Goal: Task Accomplishment & Management: Manage account settings

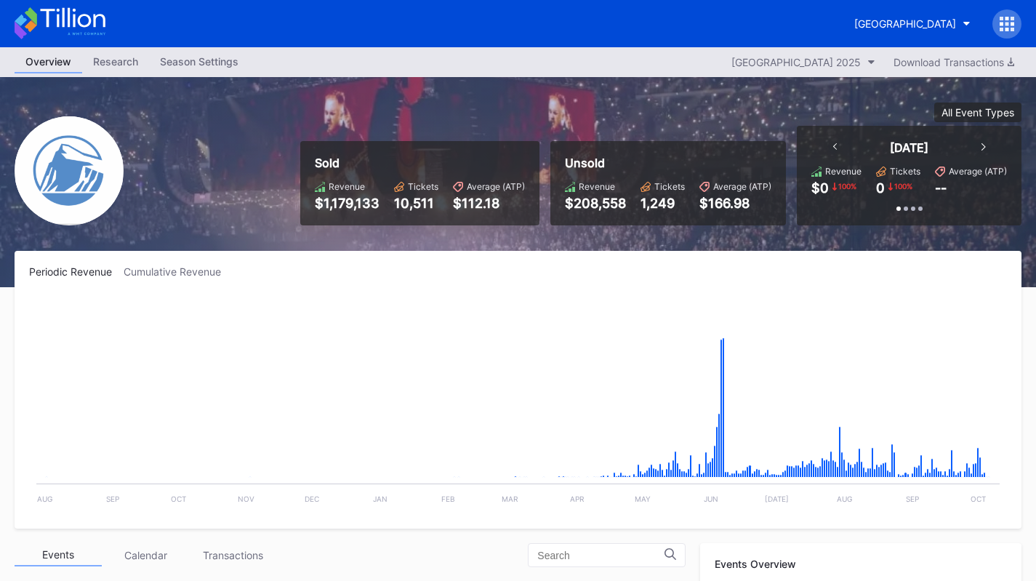
click at [869, 21] on div "Prudential Center Secondary" at bounding box center [905, 23] width 102 height 12
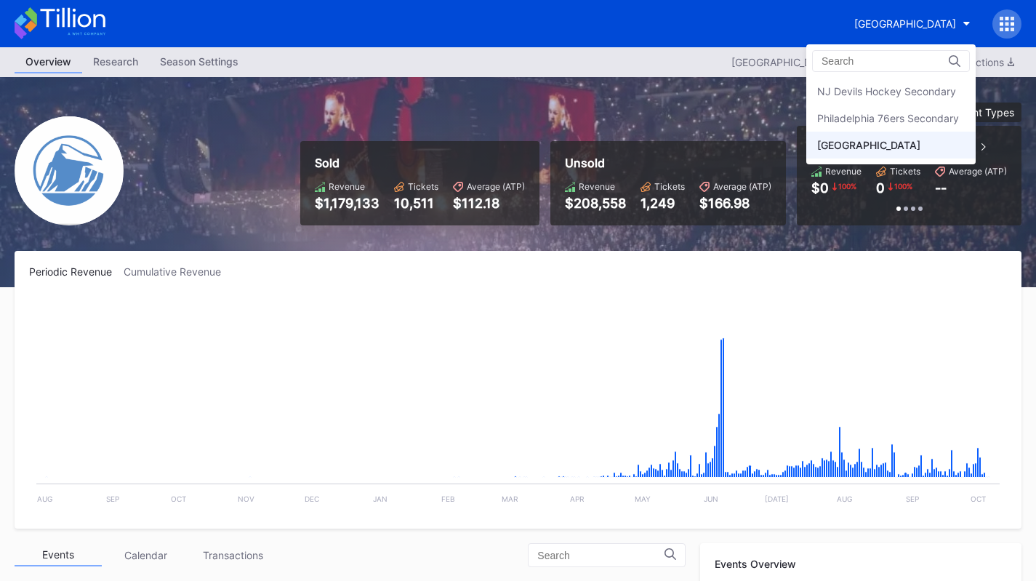
click at [895, 118] on div "Philadelphia 76ers Secondary" at bounding box center [888, 118] width 142 height 12
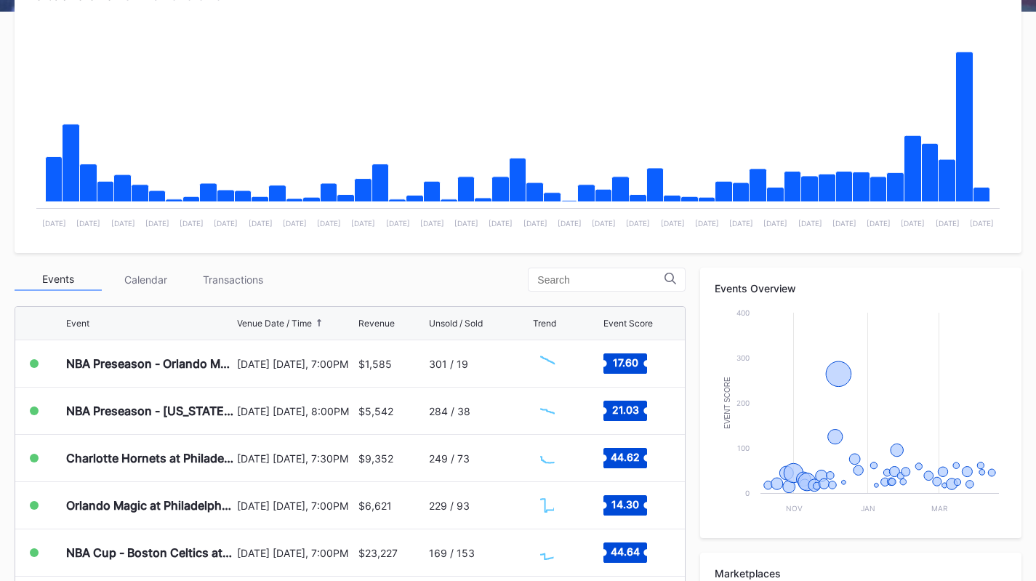
scroll to position [436, 0]
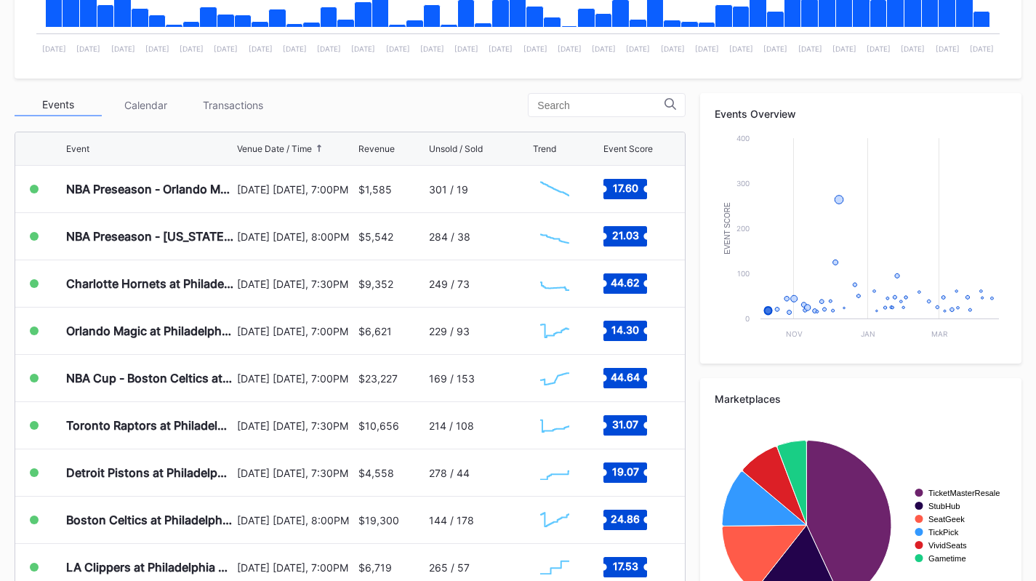
click at [217, 104] on div "Transactions" at bounding box center [232, 105] width 87 height 23
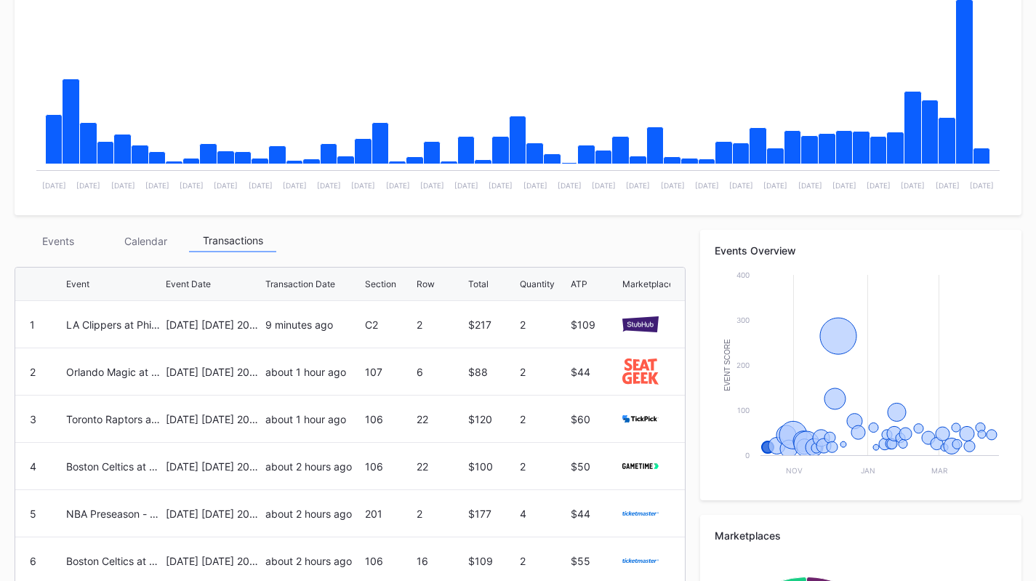
scroll to position [363, 0]
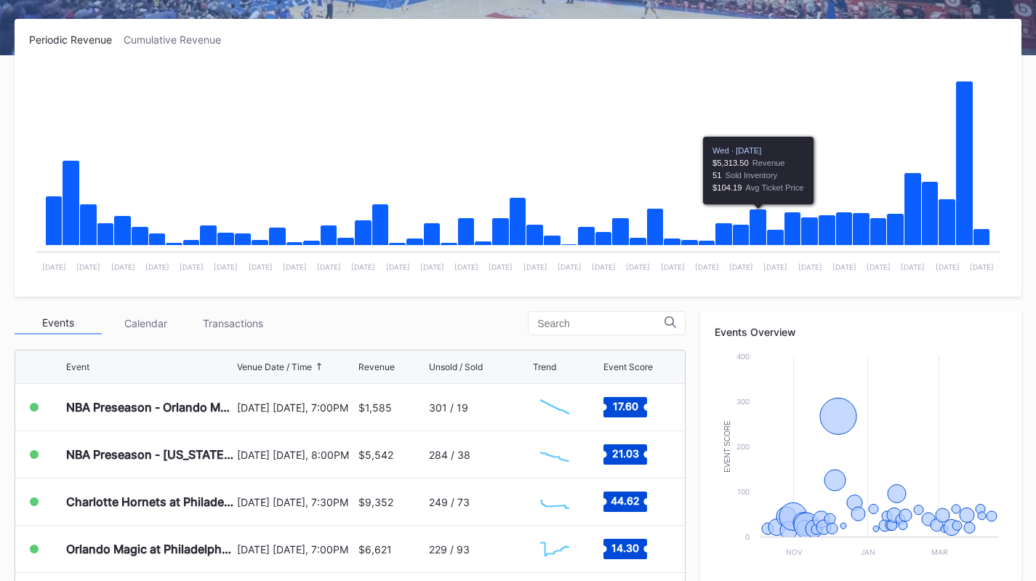
scroll to position [509, 0]
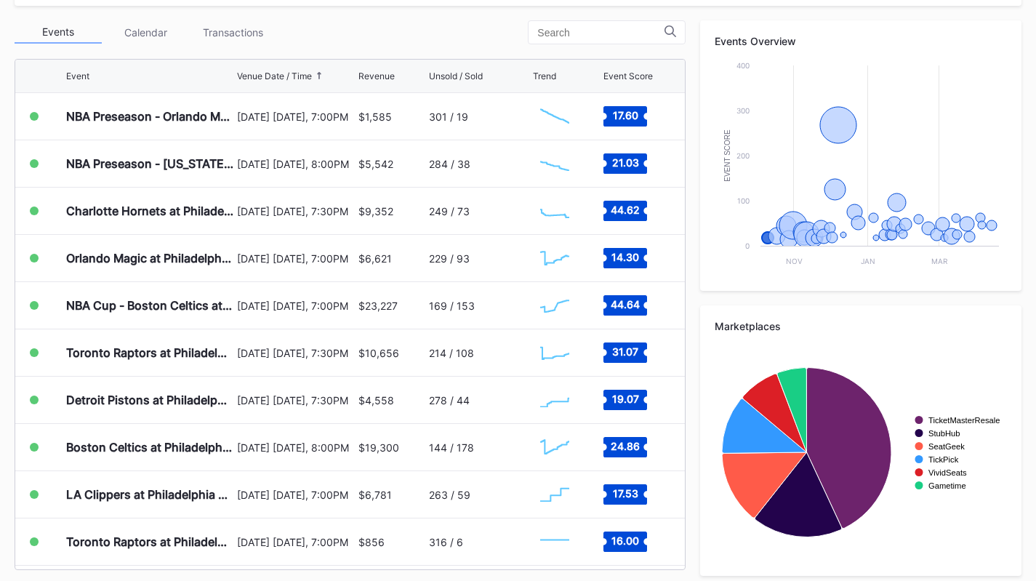
drag, startPoint x: 246, startPoint y: 20, endPoint x: 251, endPoint y: 14, distance: 8.3
click at [247, 20] on div "Periodic Revenue Cumulative Revenue Created with Highcharts 11.2.0 Chart title …" at bounding box center [518, 159] width 1036 height 862
click at [249, 21] on div "Transactions" at bounding box center [232, 32] width 87 height 23
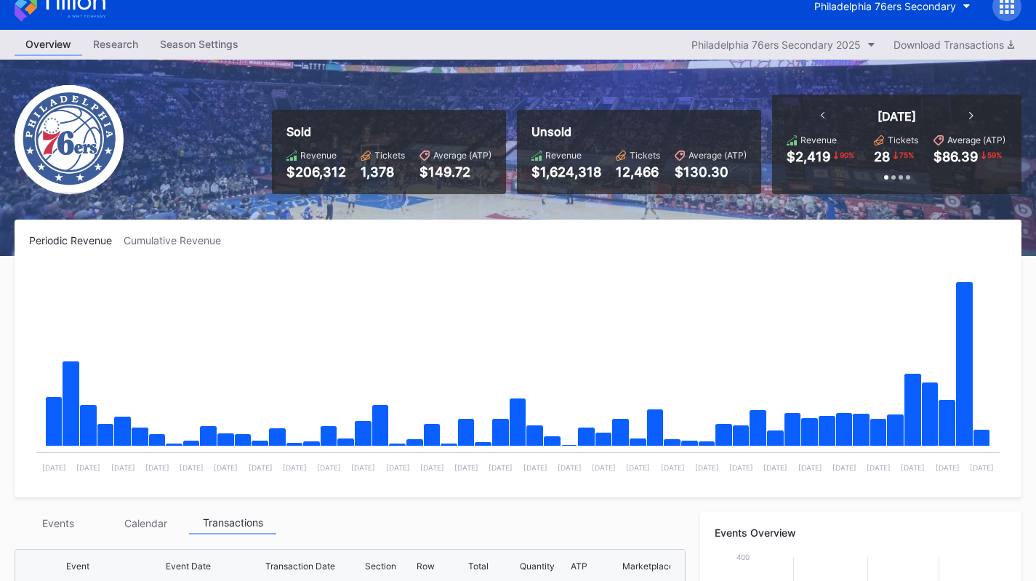
scroll to position [0, 0]
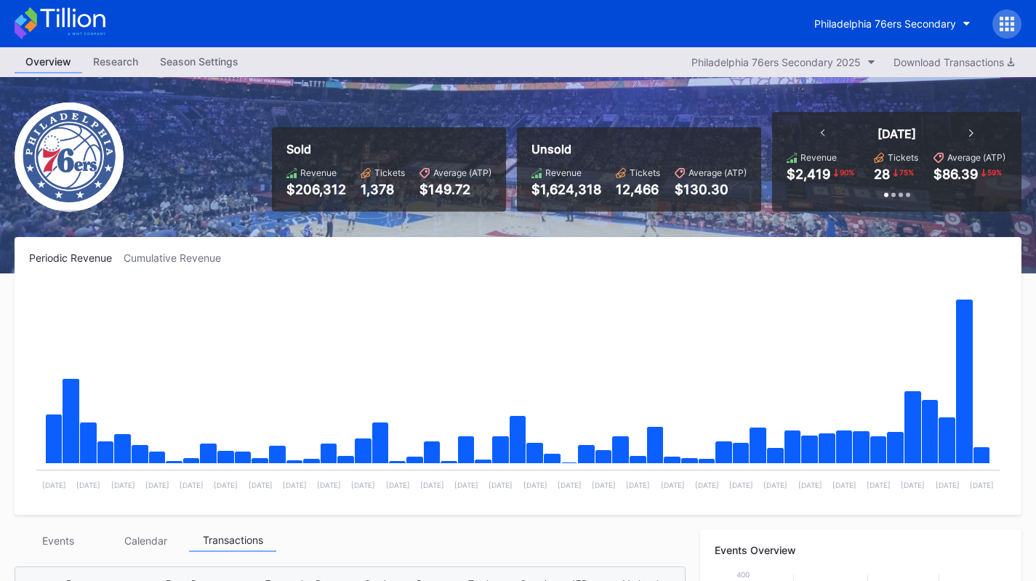
click at [104, 16] on icon at bounding box center [72, 18] width 65 height 20
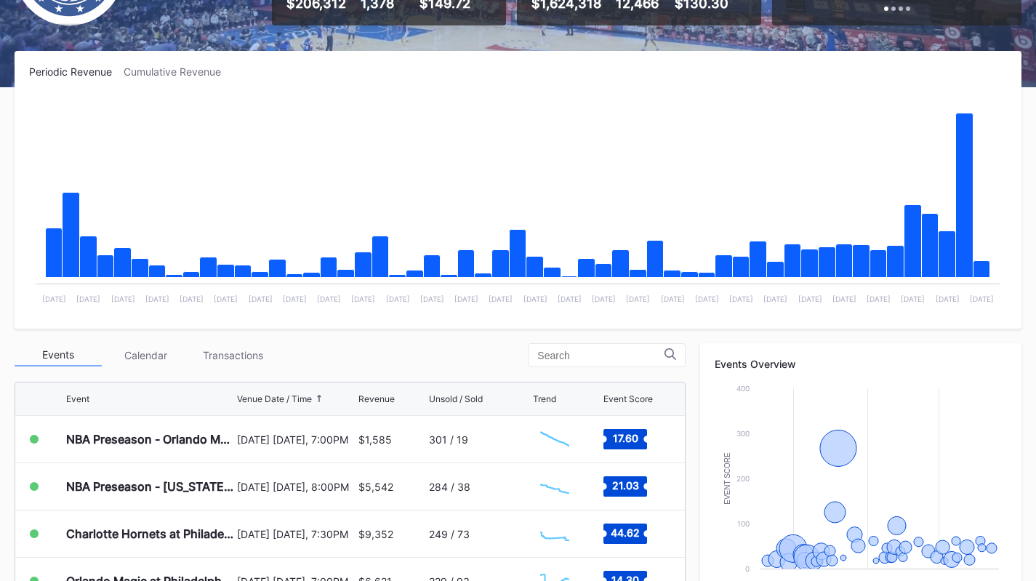
scroll to position [291, 0]
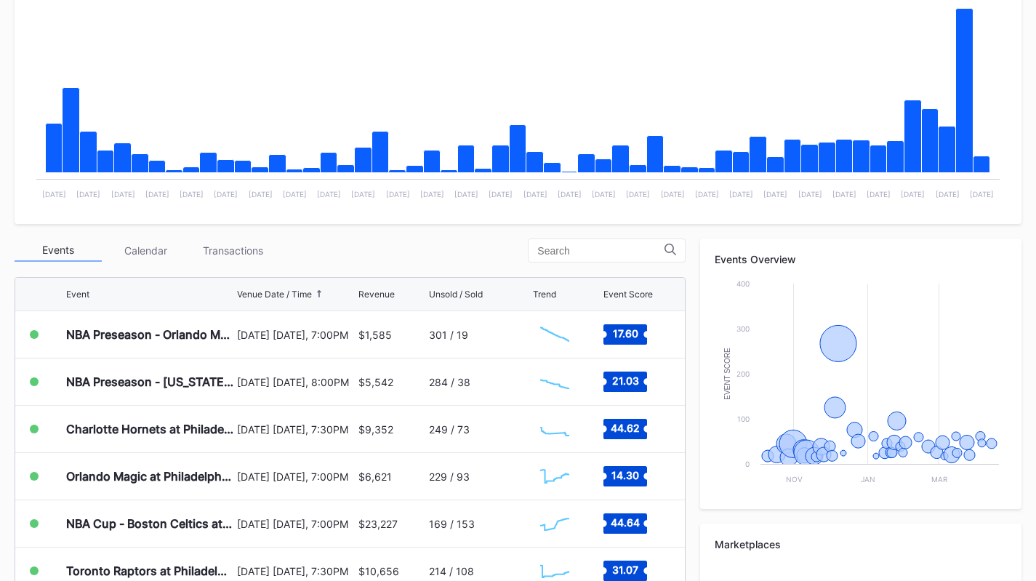
click at [250, 239] on div "Transactions" at bounding box center [232, 250] width 87 height 23
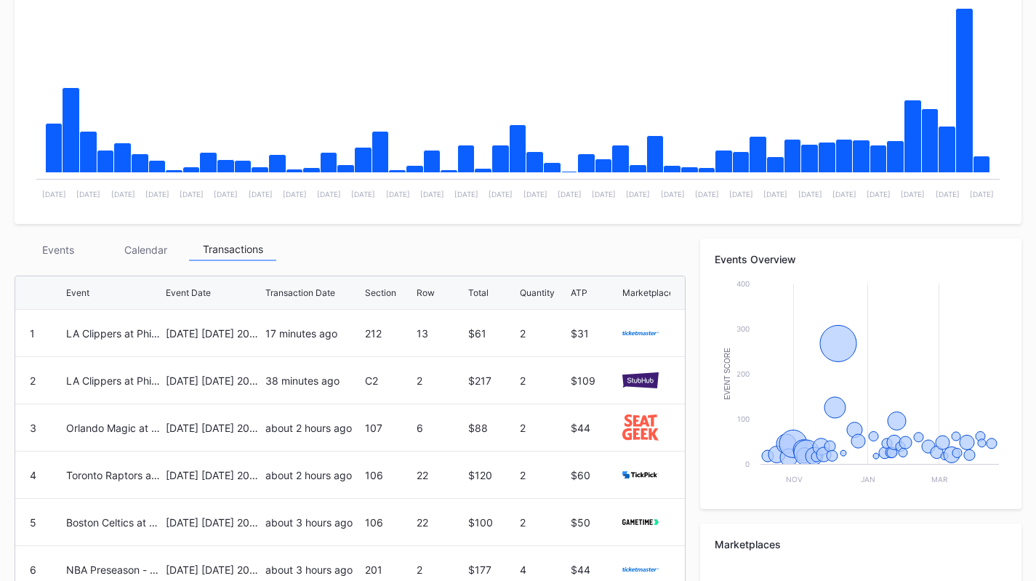
click at [73, 243] on div "Events" at bounding box center [58, 249] width 87 height 23
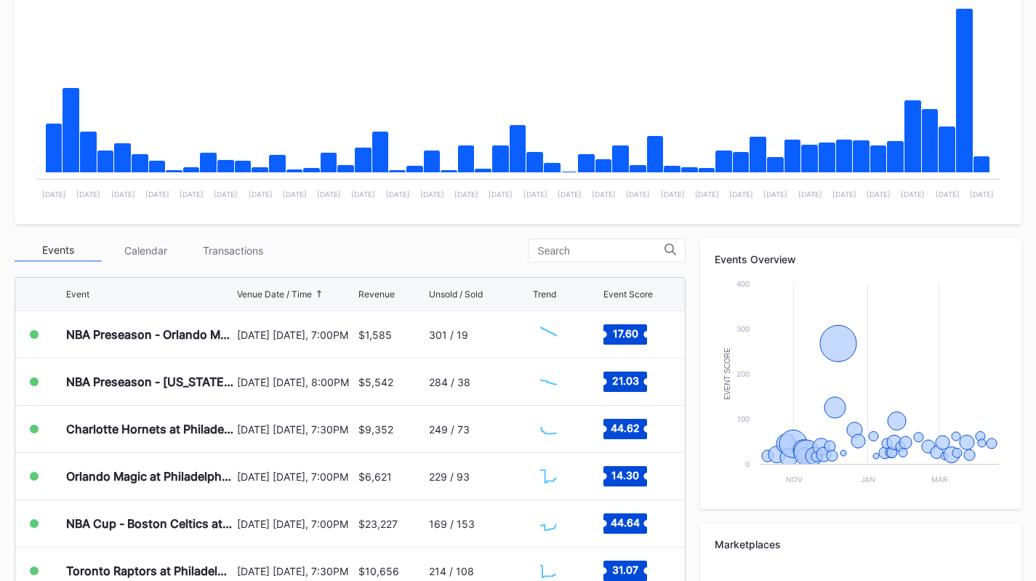
click at [228, 247] on div "Transactions" at bounding box center [232, 250] width 87 height 23
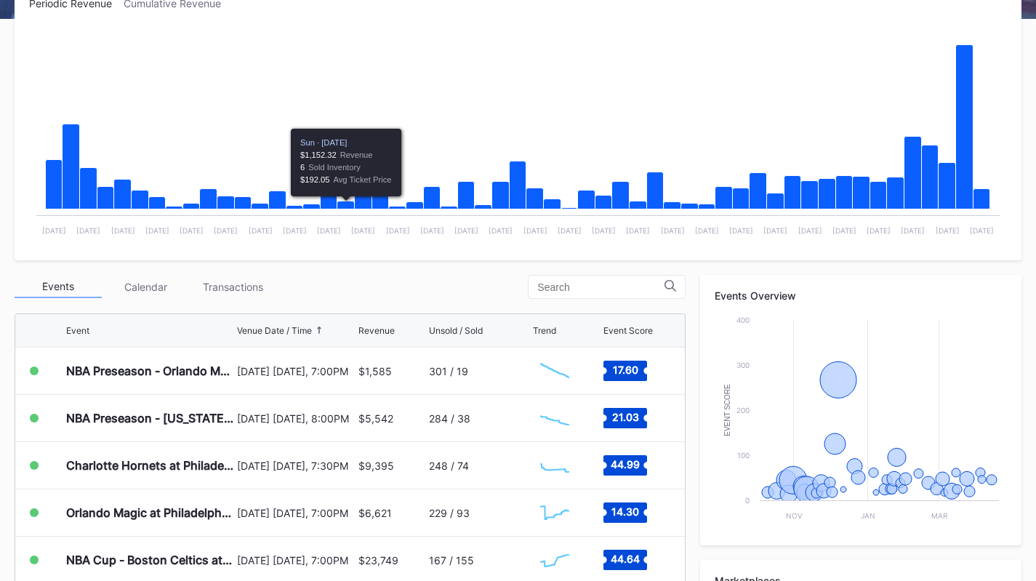
scroll to position [436, 0]
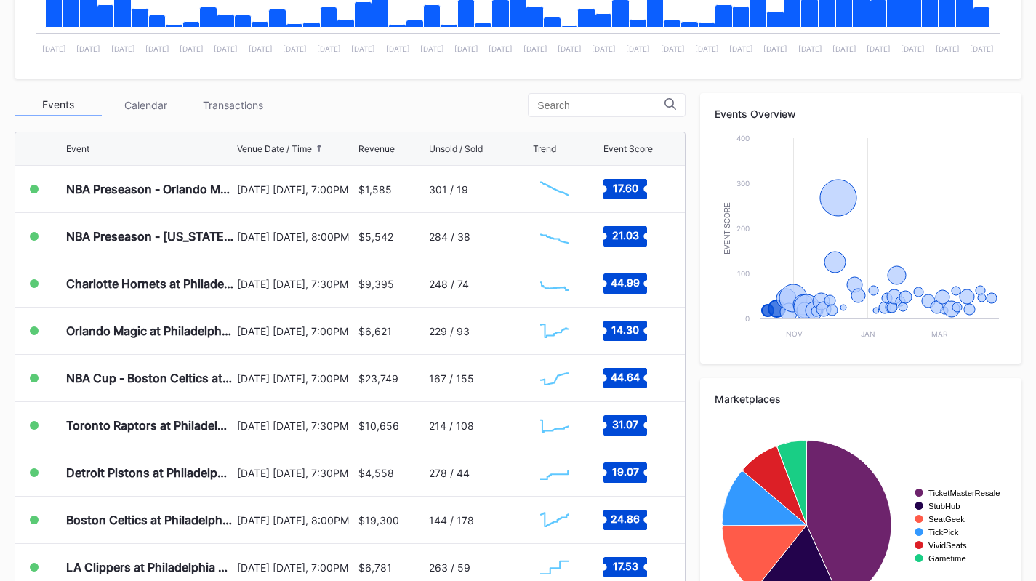
click at [265, 102] on div "Transactions" at bounding box center [232, 105] width 87 height 23
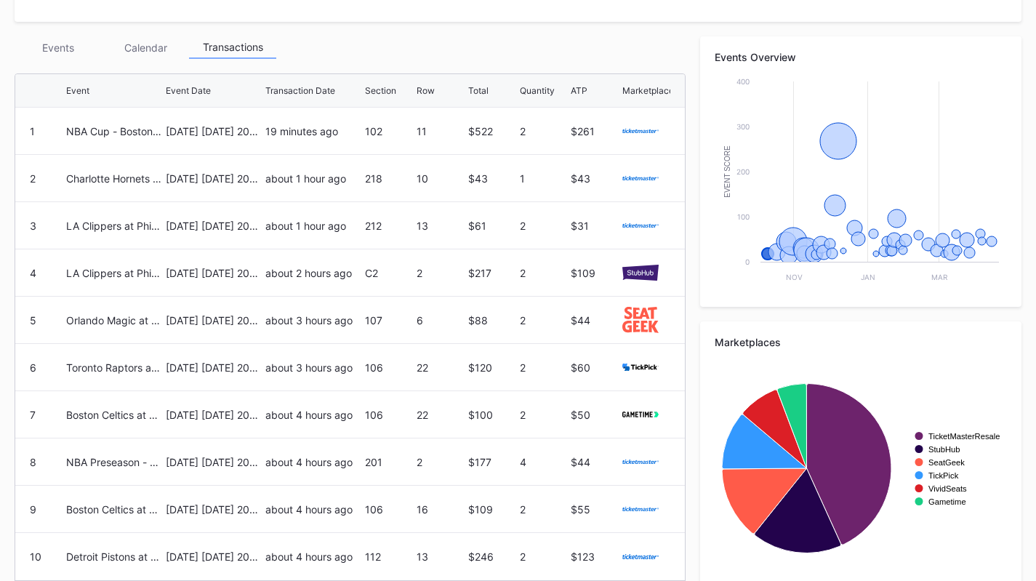
scroll to position [542, 0]
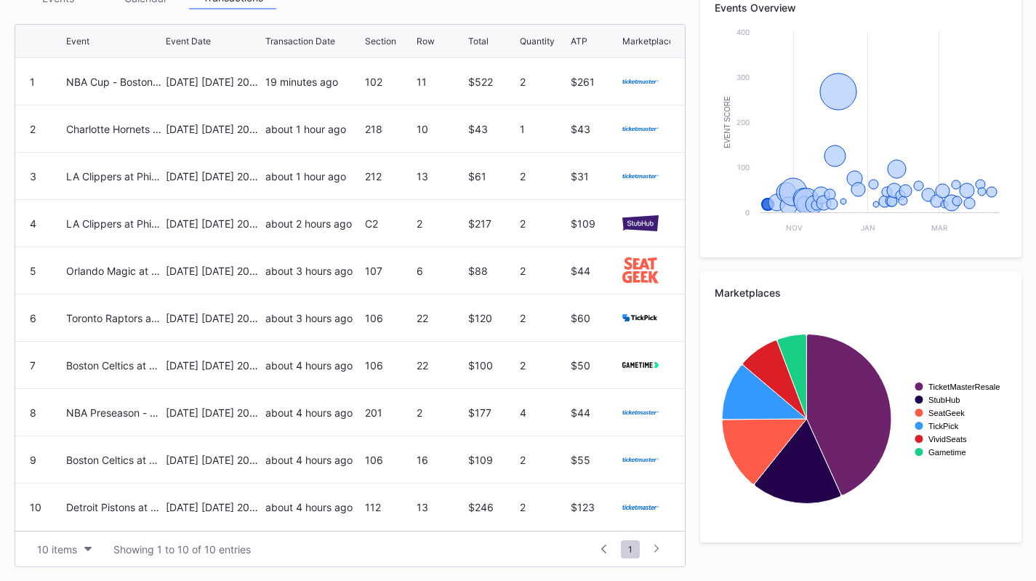
click at [42, 579] on div "Periodic Revenue Cumulative Revenue Created with Highcharts 11.2.0 Chart title …" at bounding box center [518, 138] width 1036 height 887
click at [49, 544] on div "10 items" at bounding box center [57, 549] width 40 height 12
click at [52, 522] on div "200 items" at bounding box center [64, 512] width 69 height 27
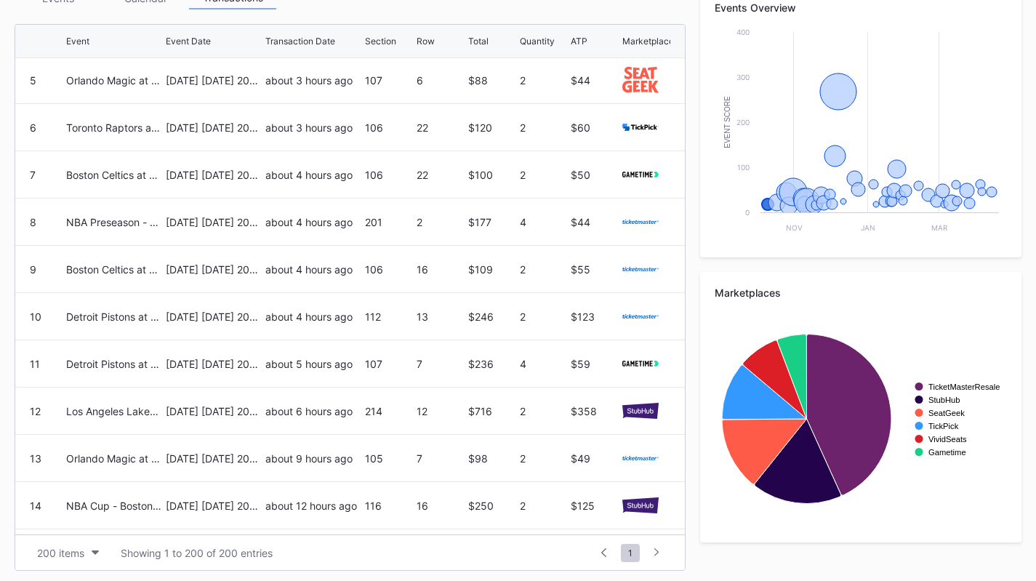
scroll to position [218, 0]
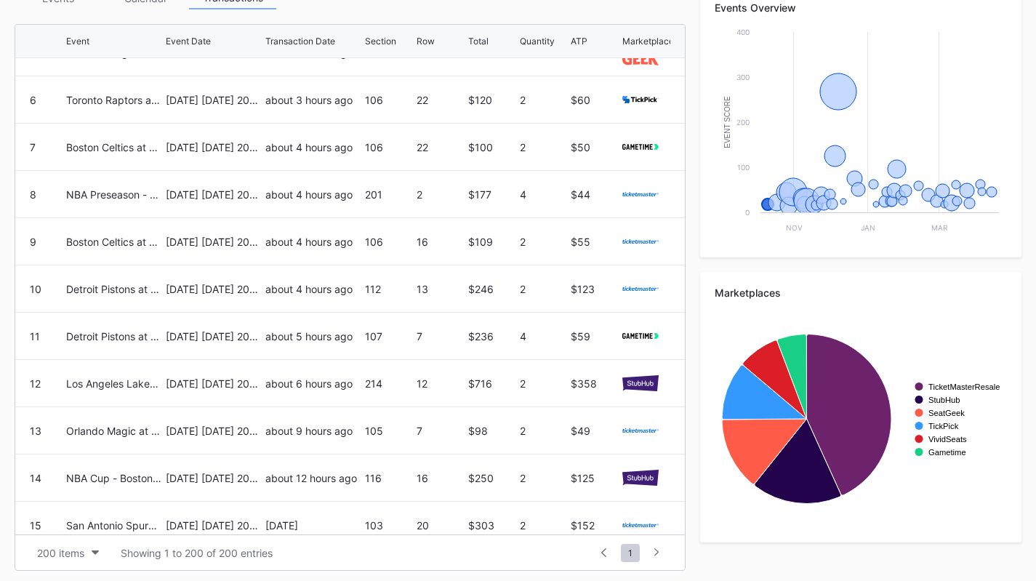
click at [209, 394] on div "December 7 Sunday 2025" at bounding box center [214, 383] width 96 height 47
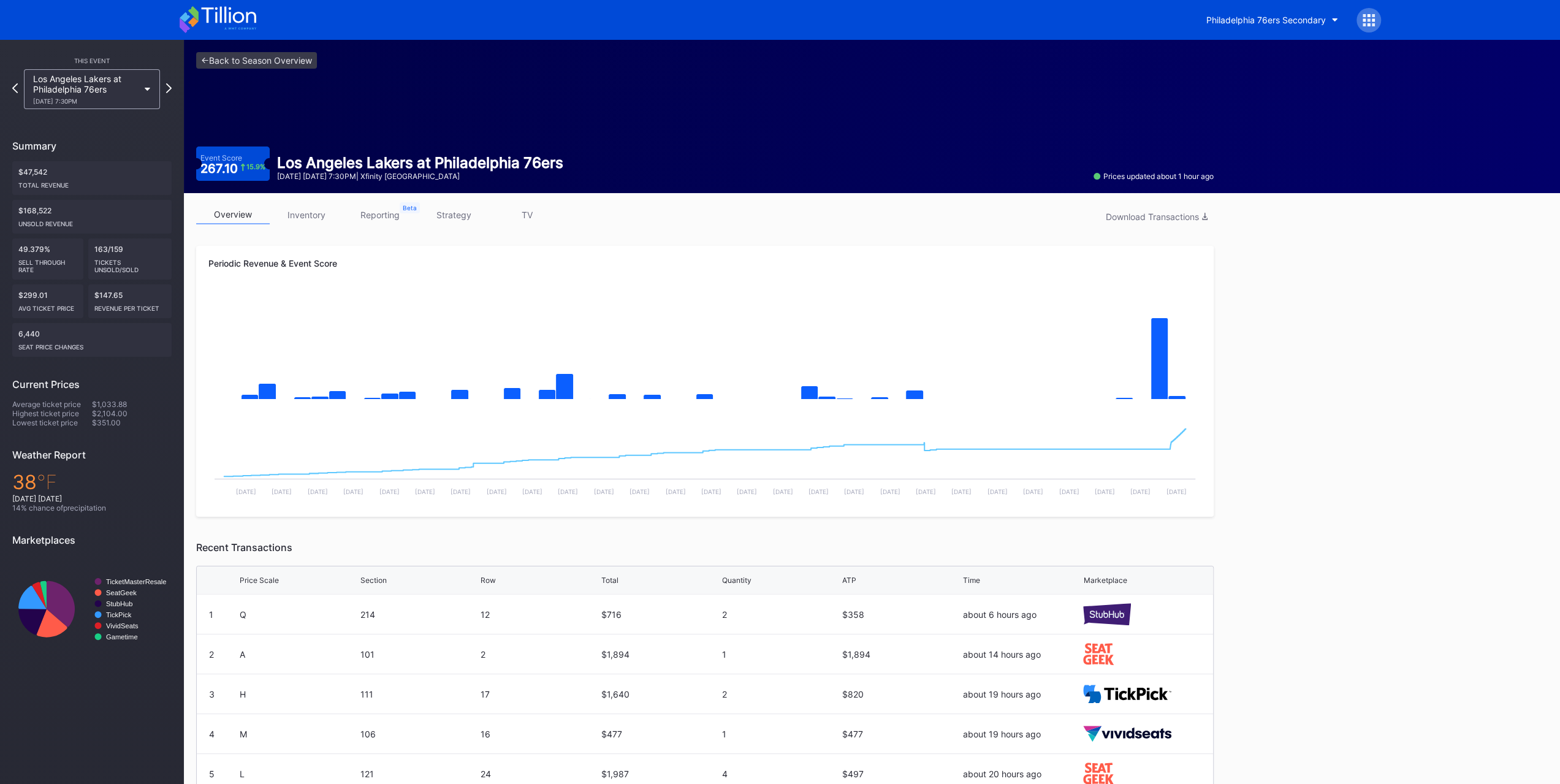
click at [446, 217] on link "strategy" at bounding box center [453, 214] width 73 height 19
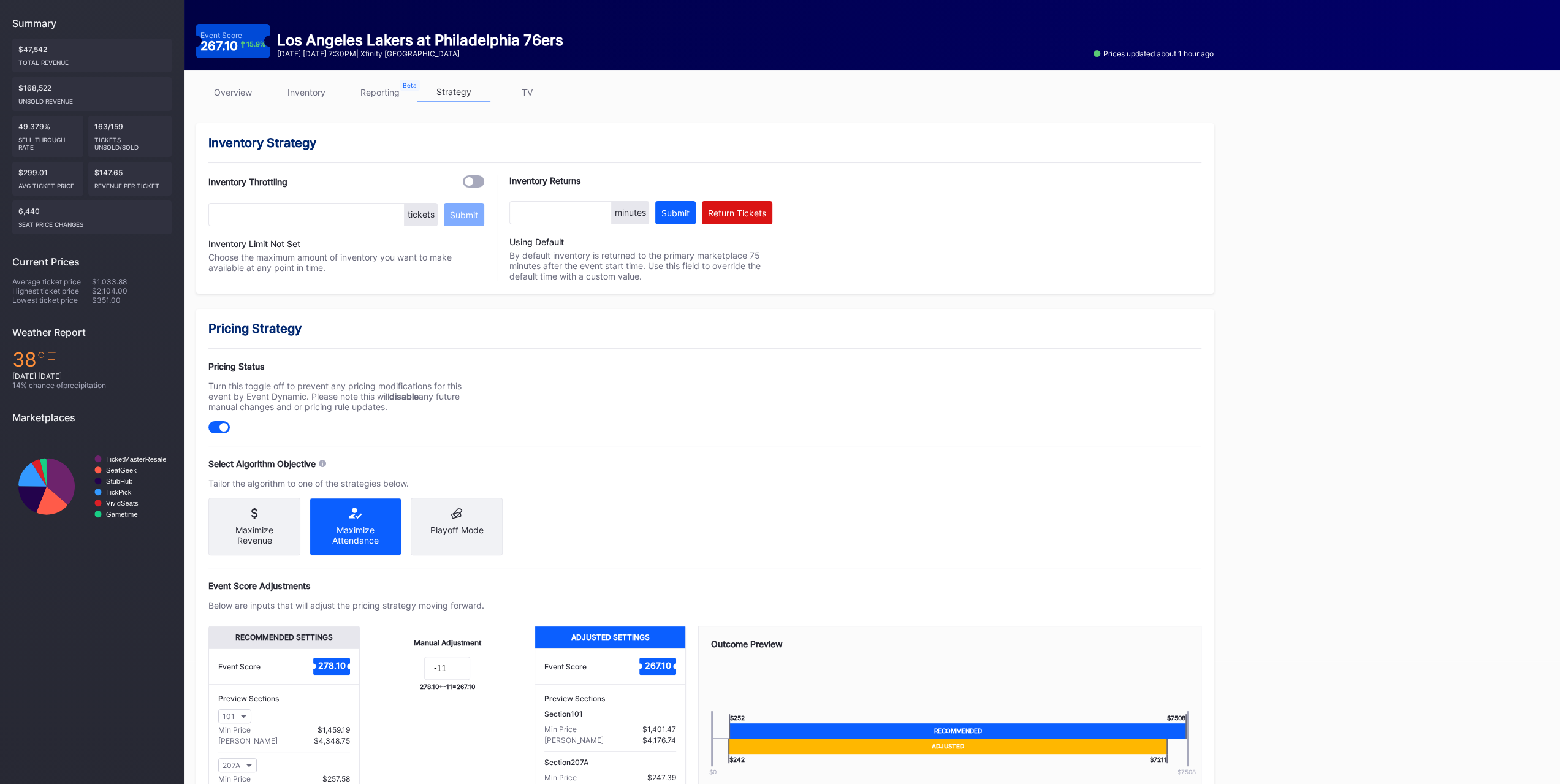
scroll to position [227, 0]
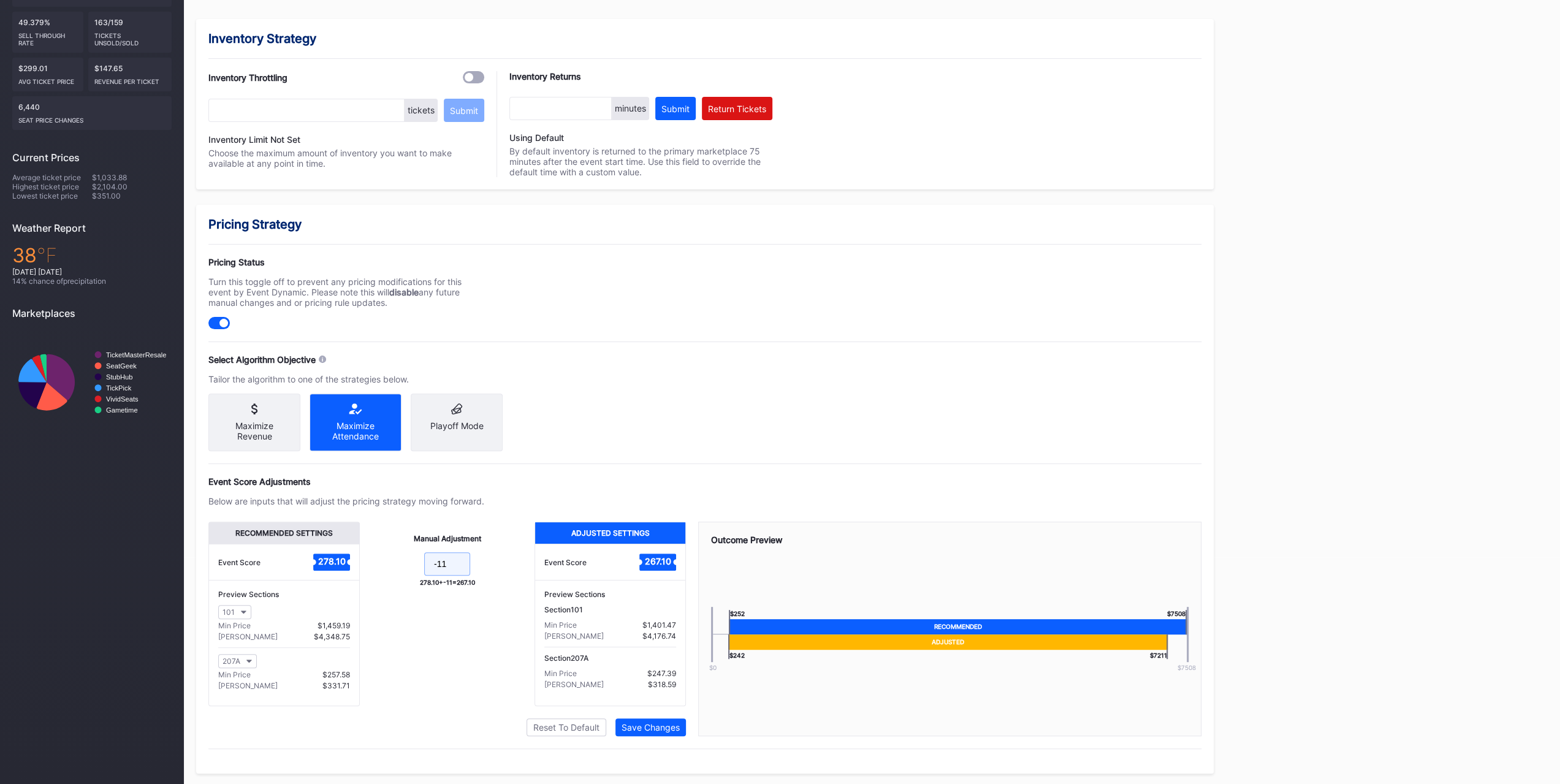
drag, startPoint x: 460, startPoint y: 573, endPoint x: 437, endPoint y: 572, distance: 23.0
click at [437, 489] on input "-11" at bounding box center [447, 564] width 46 height 24
type input "-20"
click at [538, 464] on div "Pricing Strategy Pricing Status Turn this toggle off to prevent any pricing mod…" at bounding box center [705, 489] width 1018 height 569
click at [668, 489] on div "Save Changes" at bounding box center [650, 727] width 58 height 10
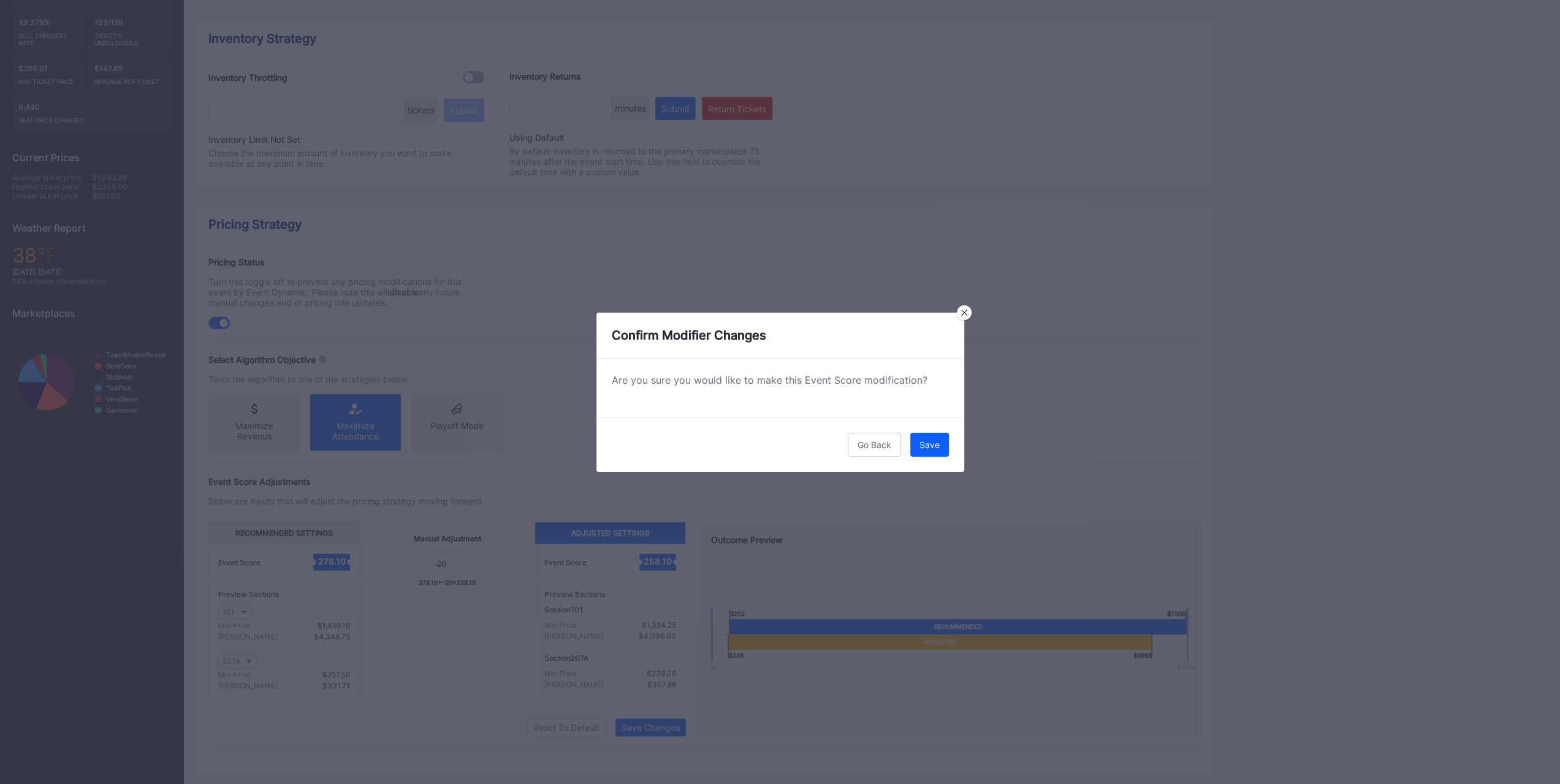
click at [882, 434] on button "Save" at bounding box center [929, 444] width 39 height 24
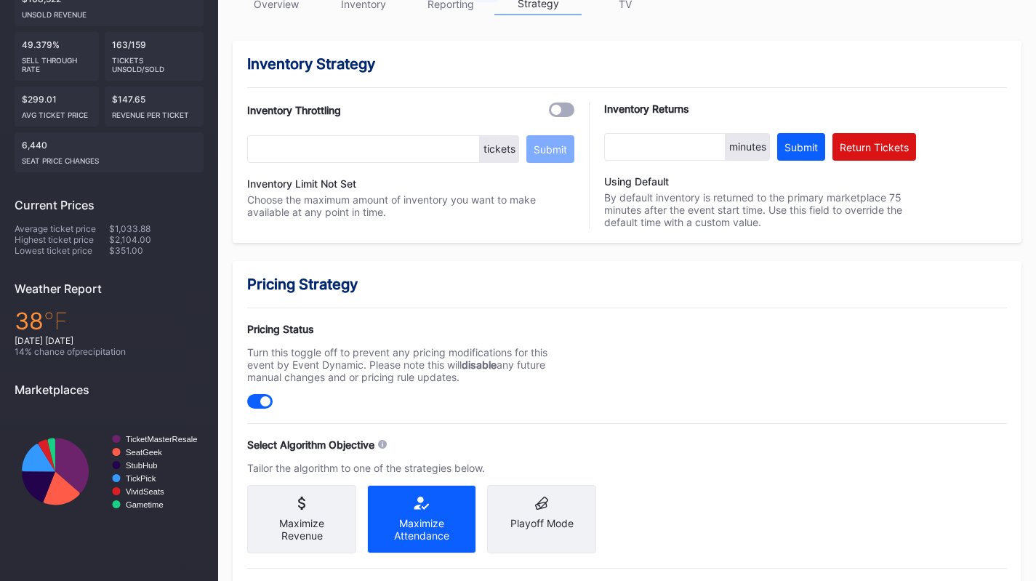
scroll to position [60, 0]
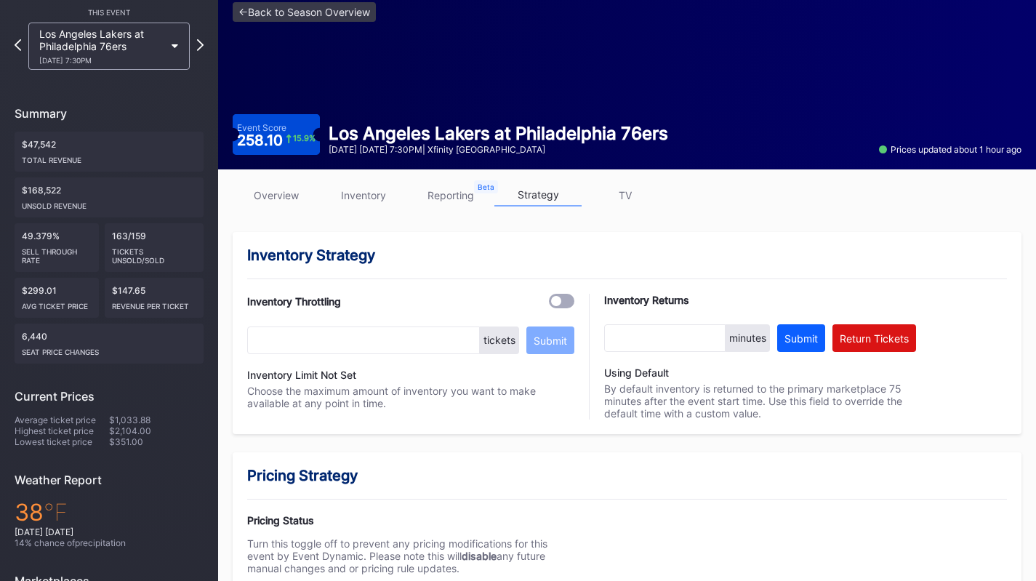
click at [293, 206] on div "overview inventory reporting strategy TV" at bounding box center [627, 199] width 789 height 30
click at [293, 194] on link "overview" at bounding box center [276, 195] width 87 height 23
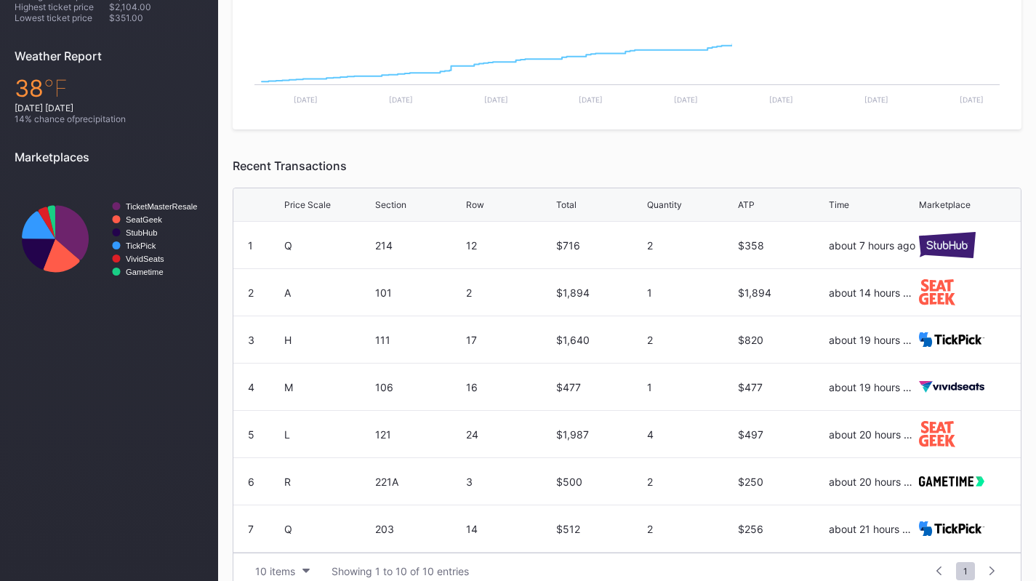
scroll to position [505, 0]
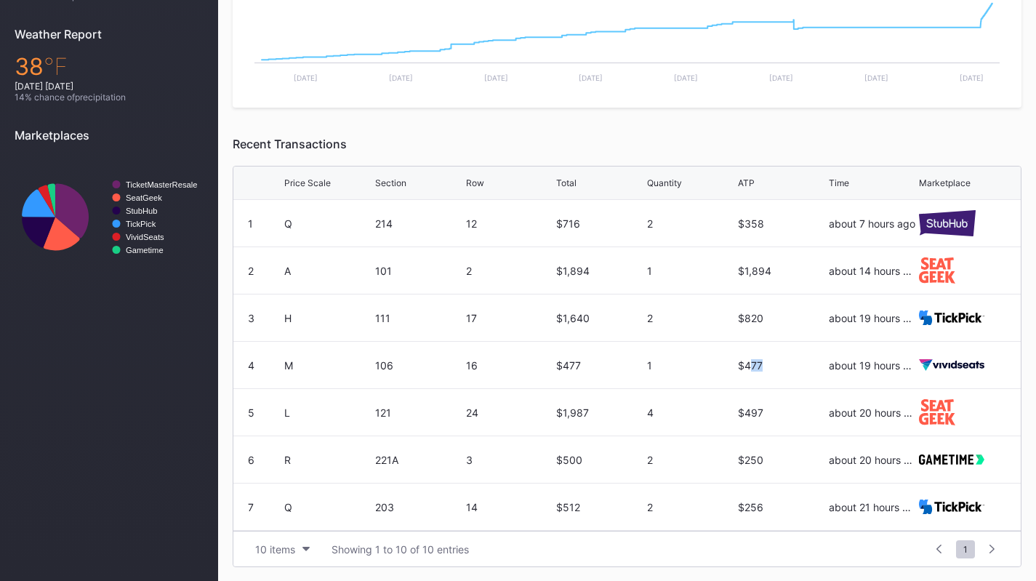
drag, startPoint x: 762, startPoint y: 353, endPoint x: 741, endPoint y: 358, distance: 21.7
click at [741, 358] on div "$477" at bounding box center [781, 365] width 87 height 47
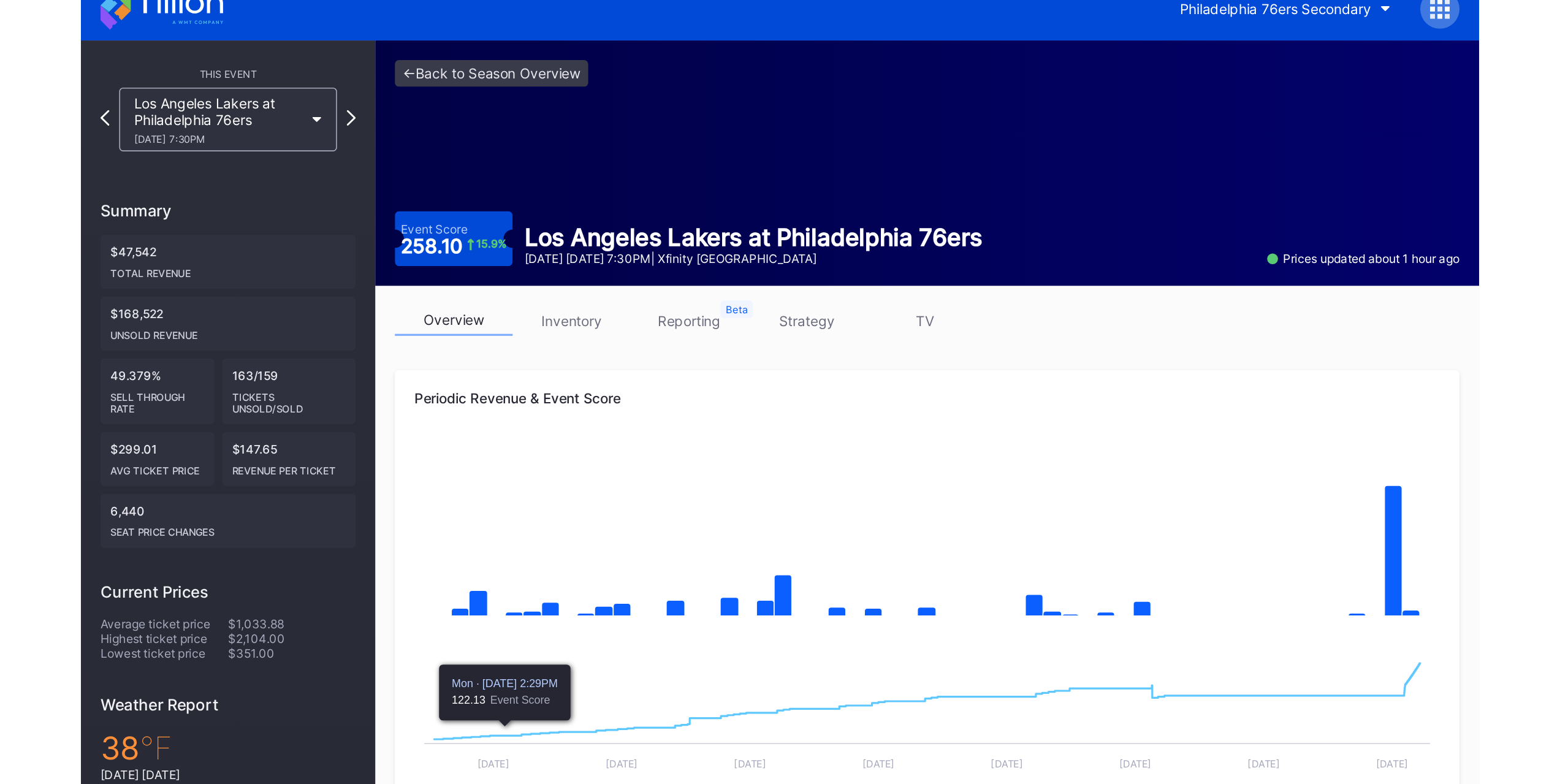
scroll to position [0, 0]
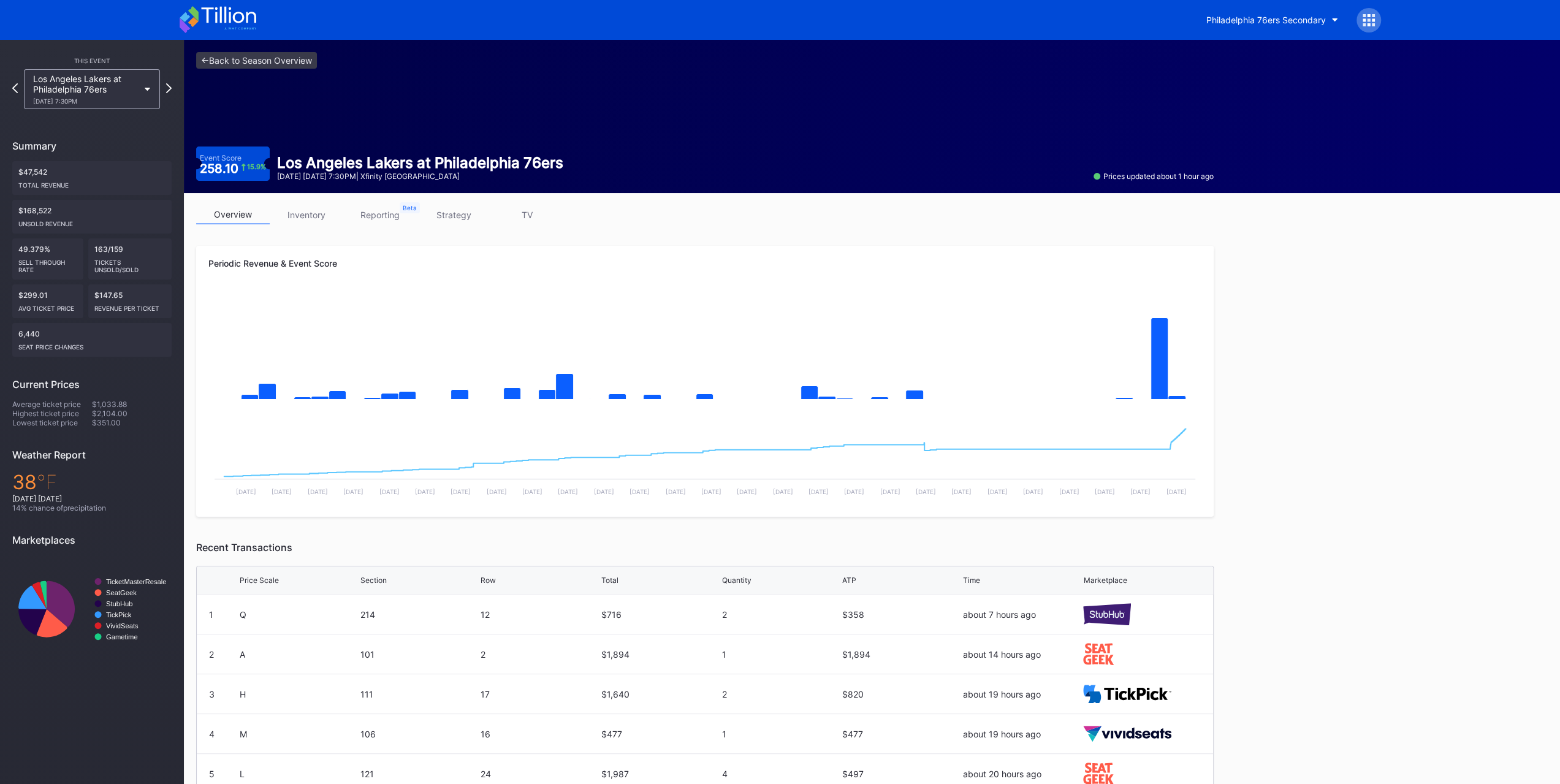
click at [129, 85] on div "Los Angeles Lakers at Philadelphia 76ers 12/7 Sunday 7:30PM" at bounding box center [85, 89] width 105 height 31
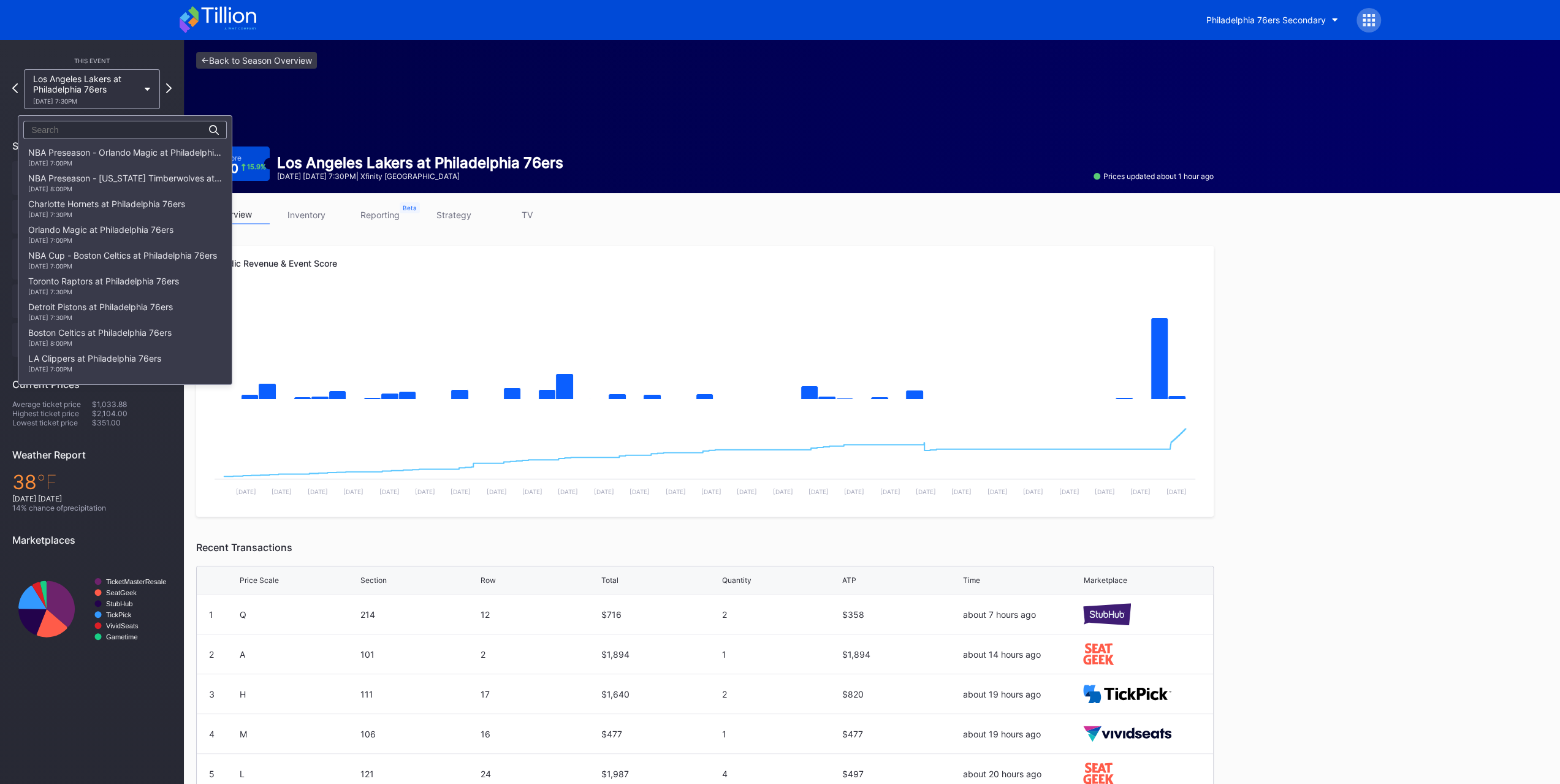
scroll to position [389, 0]
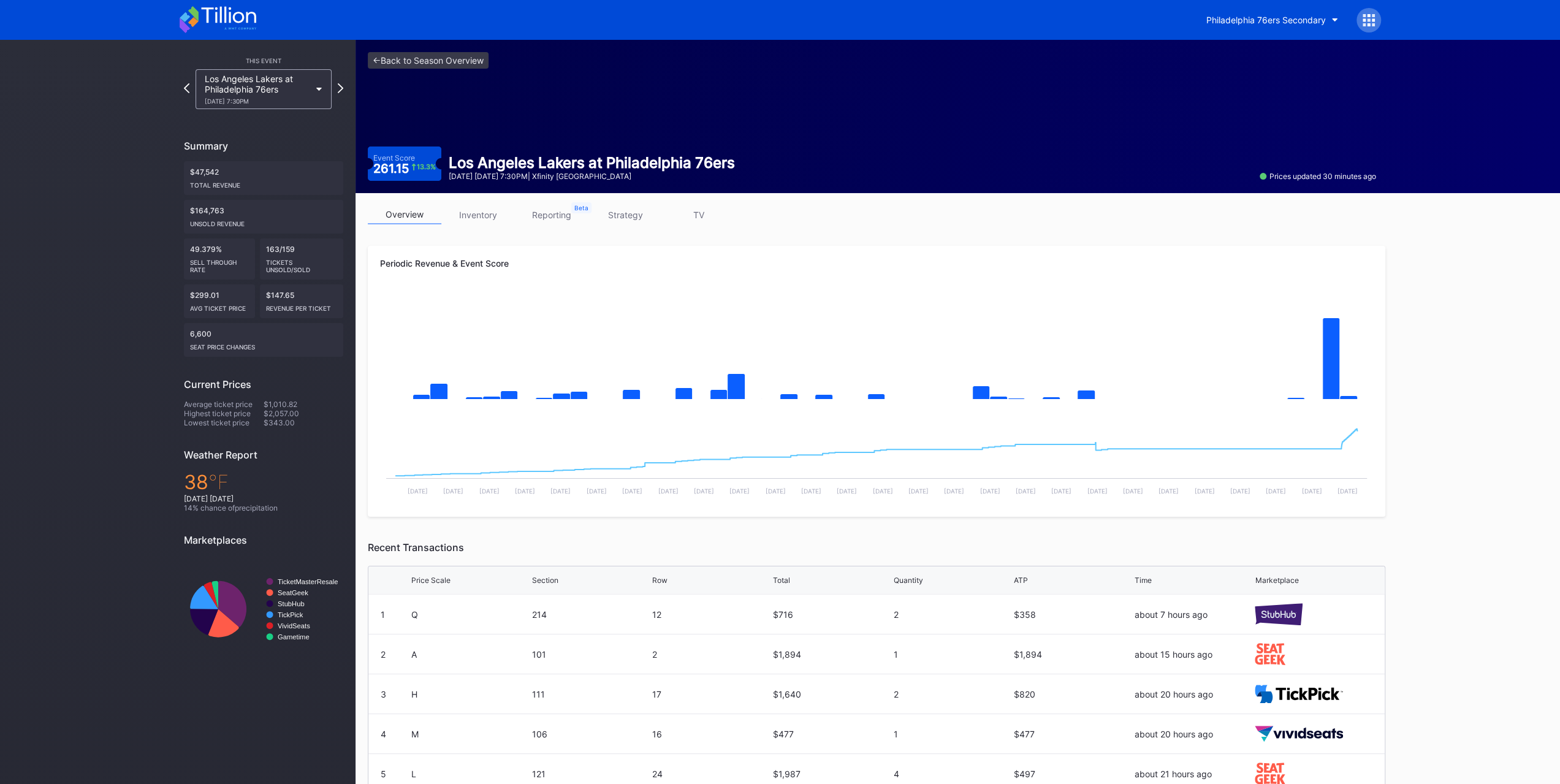
click at [614, 212] on link "strategy" at bounding box center [625, 214] width 73 height 19
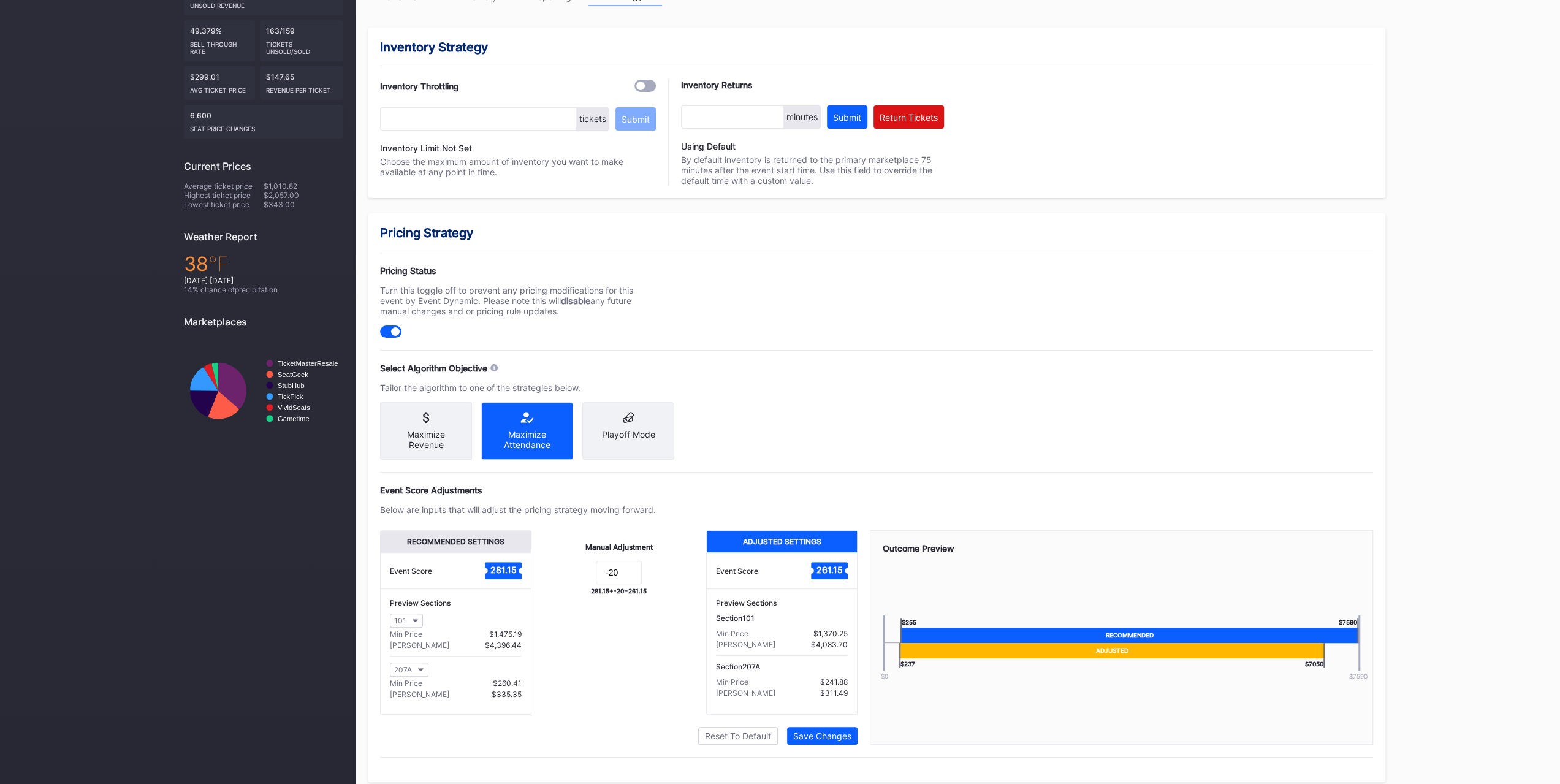
scroll to position [227, 0]
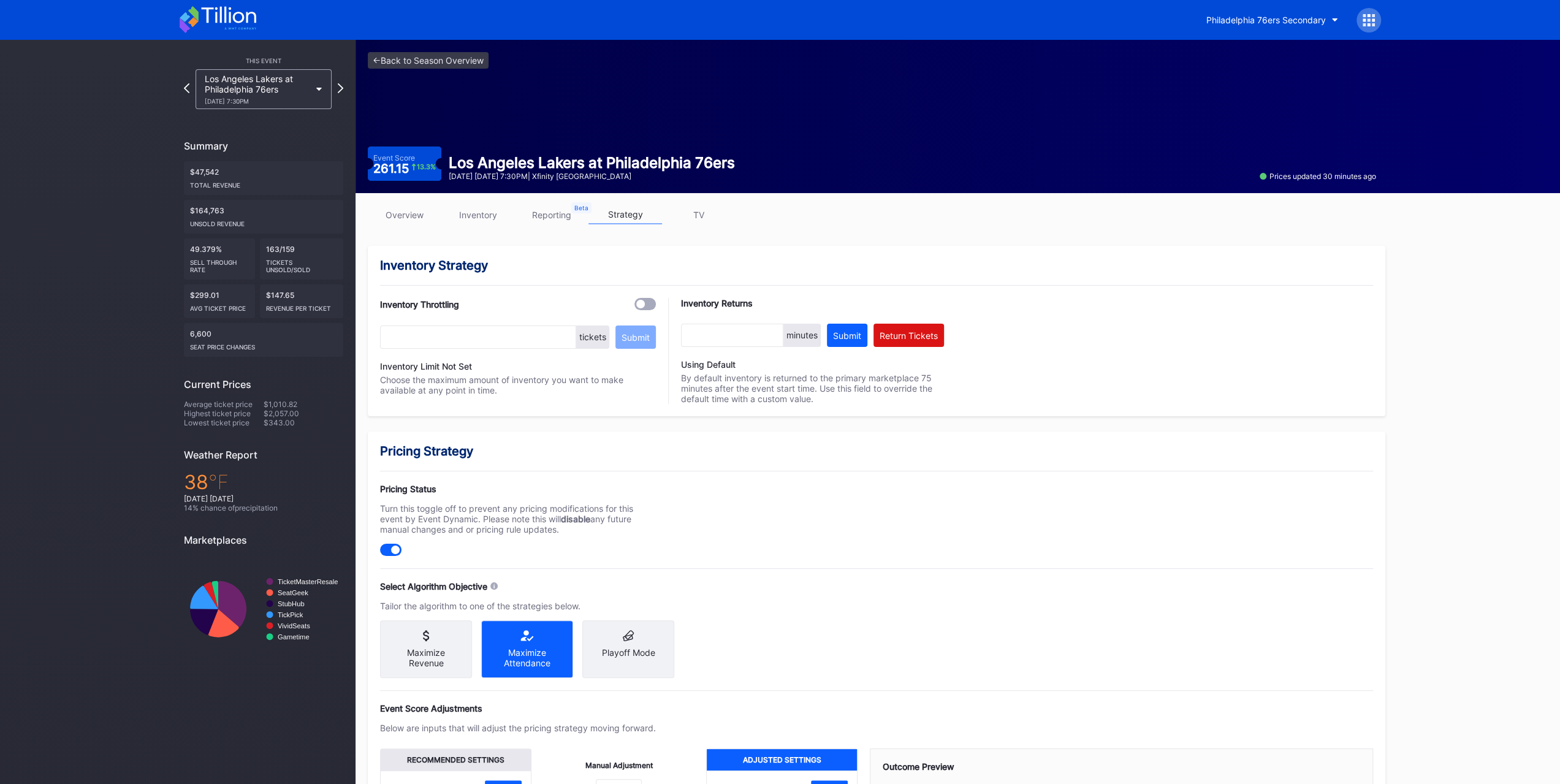
click at [398, 217] on link "overview" at bounding box center [404, 214] width 73 height 19
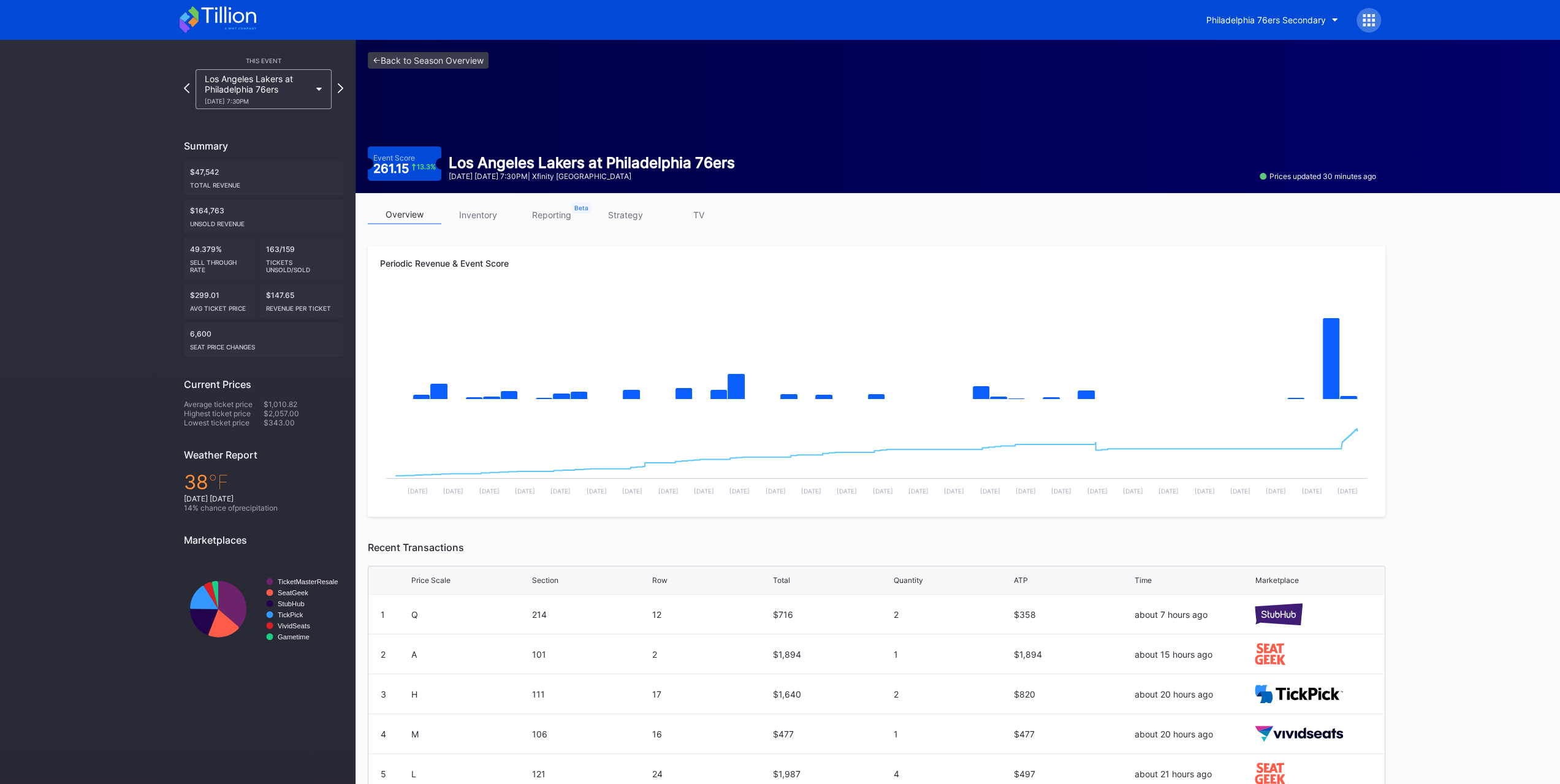
click at [277, 102] on div "[DATE] 7:30PM" at bounding box center [257, 101] width 105 height 8
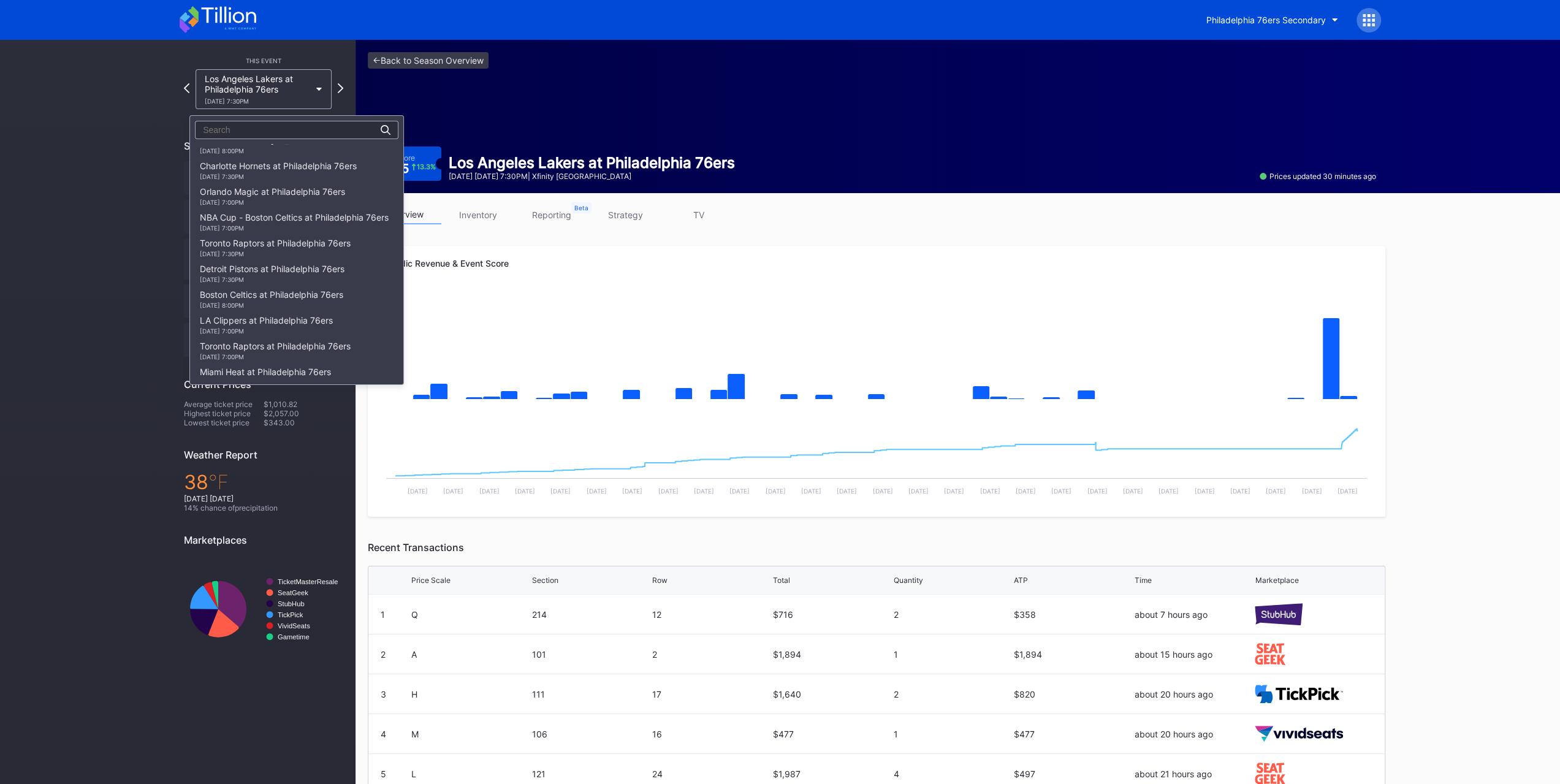
scroll to position [21, 0]
click at [342, 179] on div "Charlotte Hornets at Philadelphia 76ers [DATE] 7:30PM" at bounding box center [278, 186] width 157 height 19
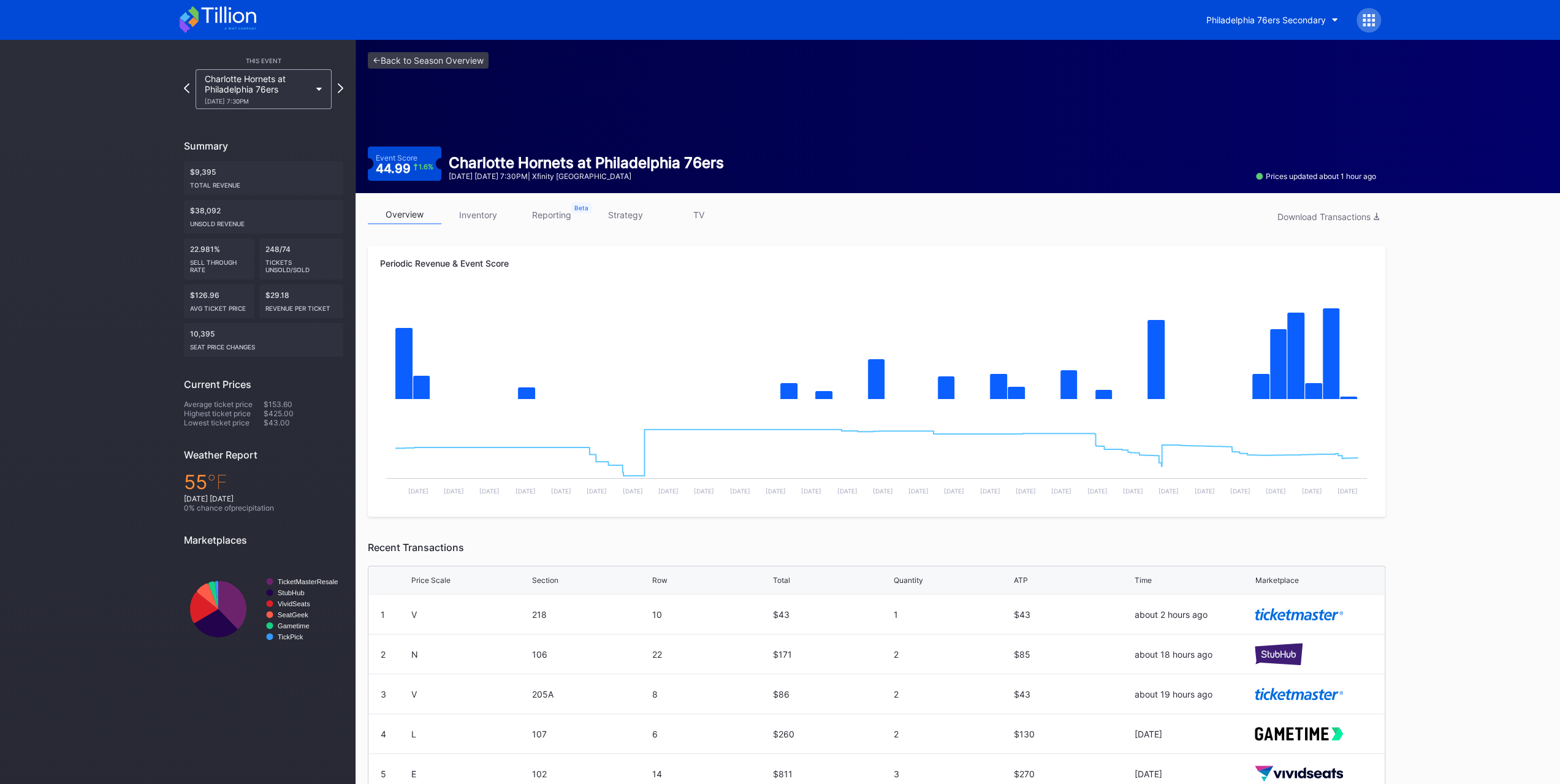
click at [621, 217] on link "strategy" at bounding box center [625, 214] width 73 height 19
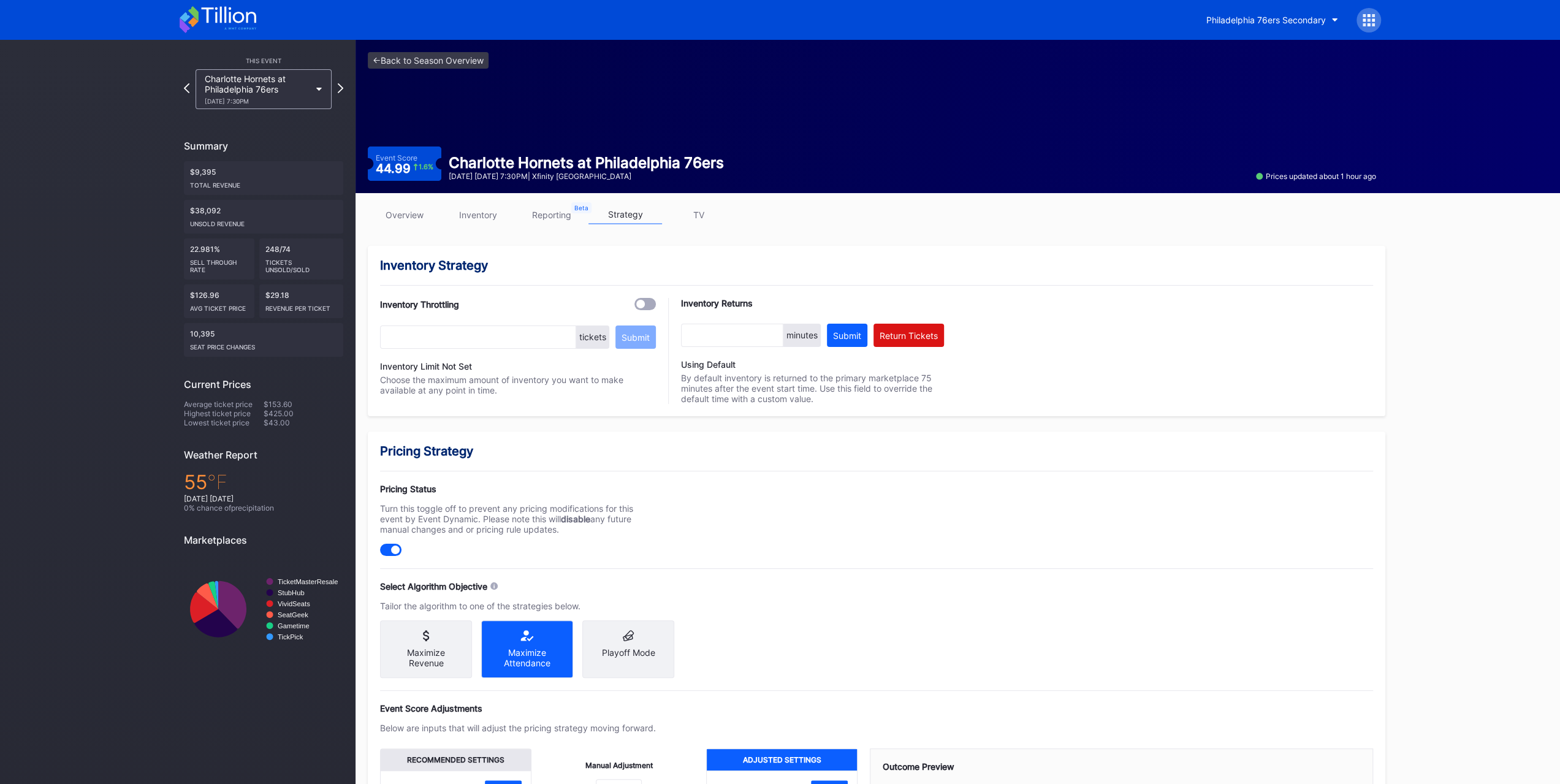
click at [506, 218] on link "inventory" at bounding box center [477, 214] width 73 height 19
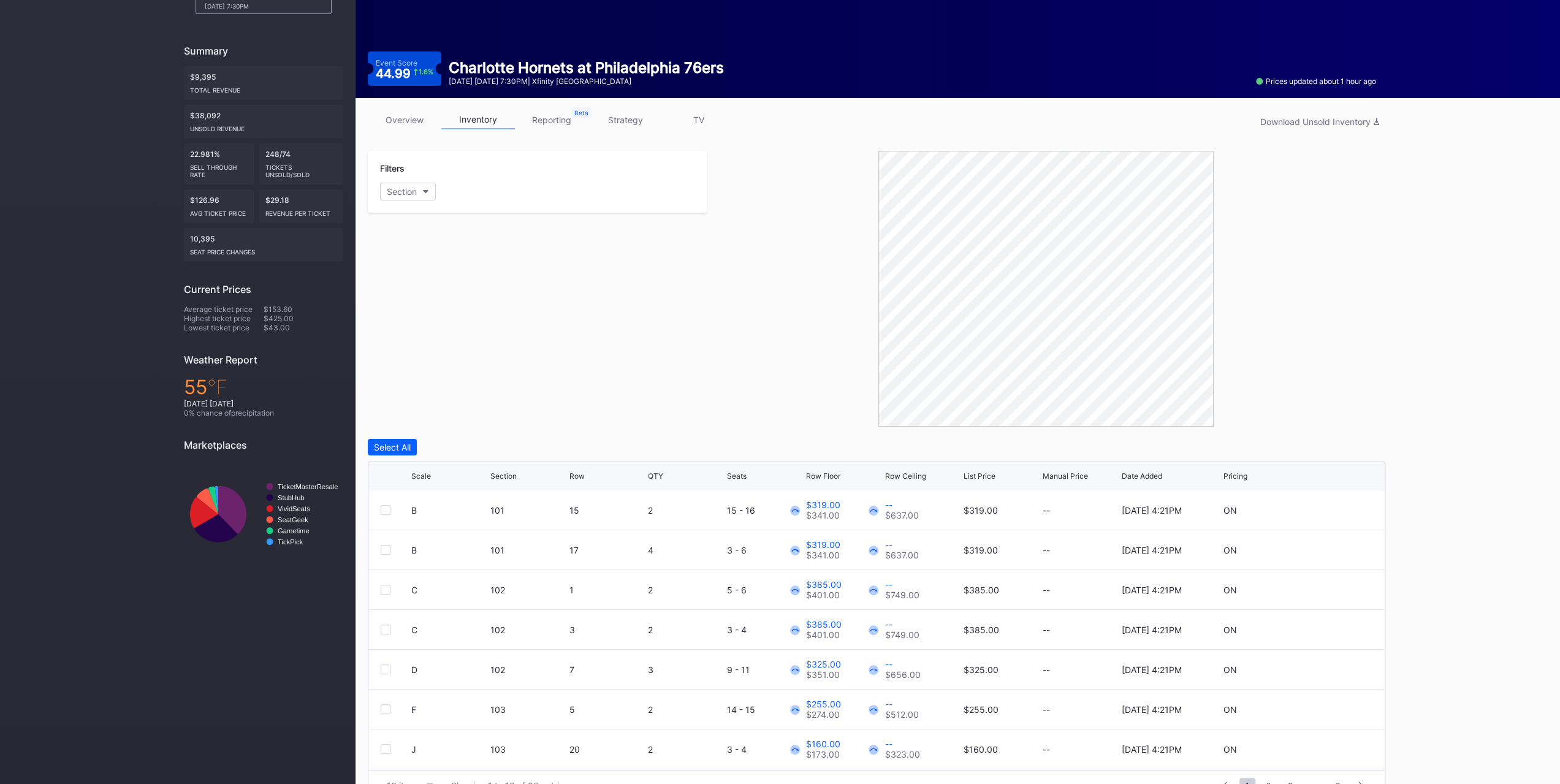
scroll to position [121, 0]
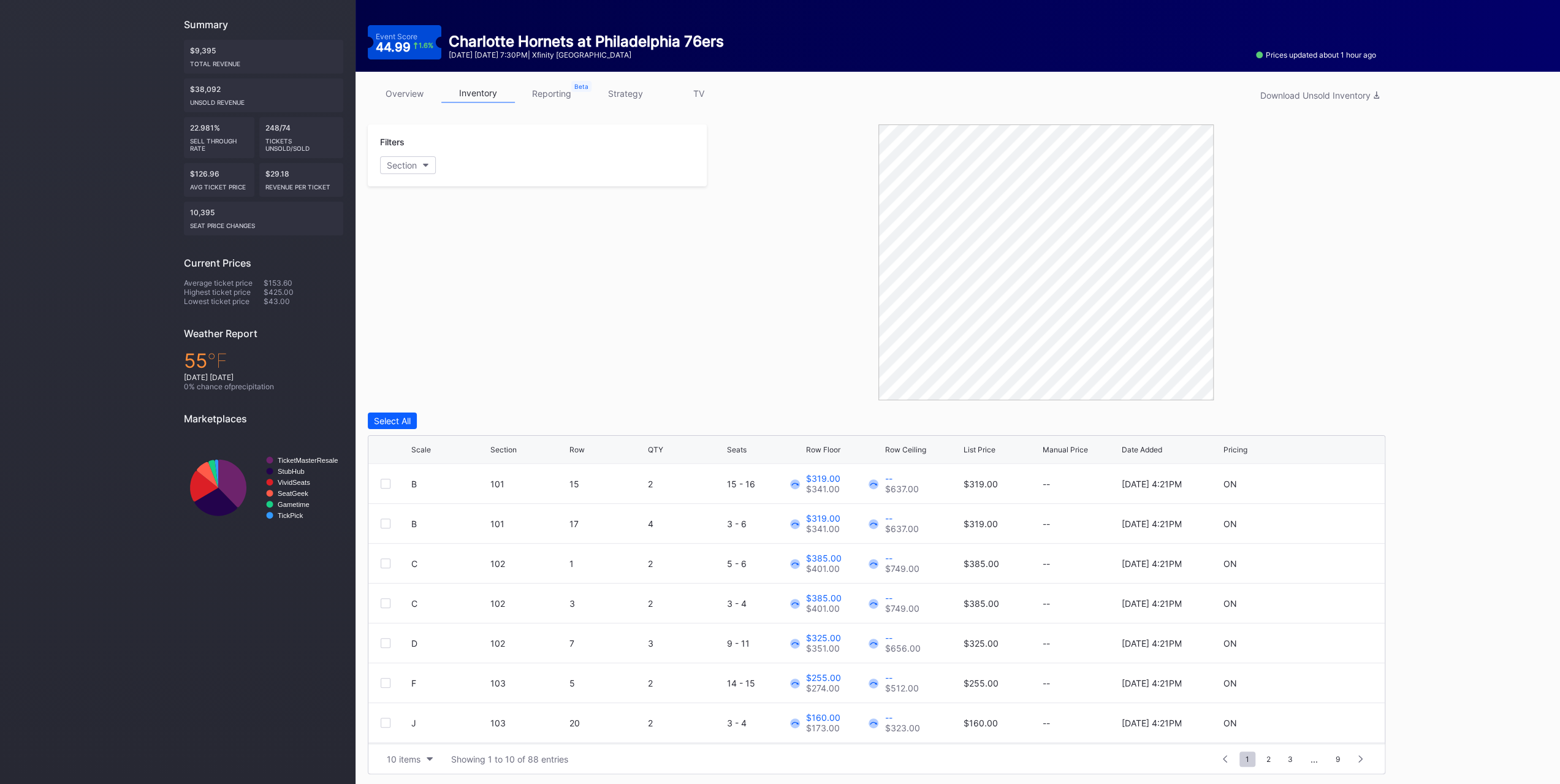
click at [401, 760] on div "10 items" at bounding box center [404, 759] width 34 height 10
click at [398, 722] on div "200 items" at bounding box center [409, 727] width 40 height 10
click at [835, 443] on div "Scale Section Row QTY Seats Row Floor Row Ceiling List Price Manual Price Date …" at bounding box center [876, 449] width 1016 height 28
click at [835, 445] on div "Row Floor" at bounding box center [823, 449] width 35 height 9
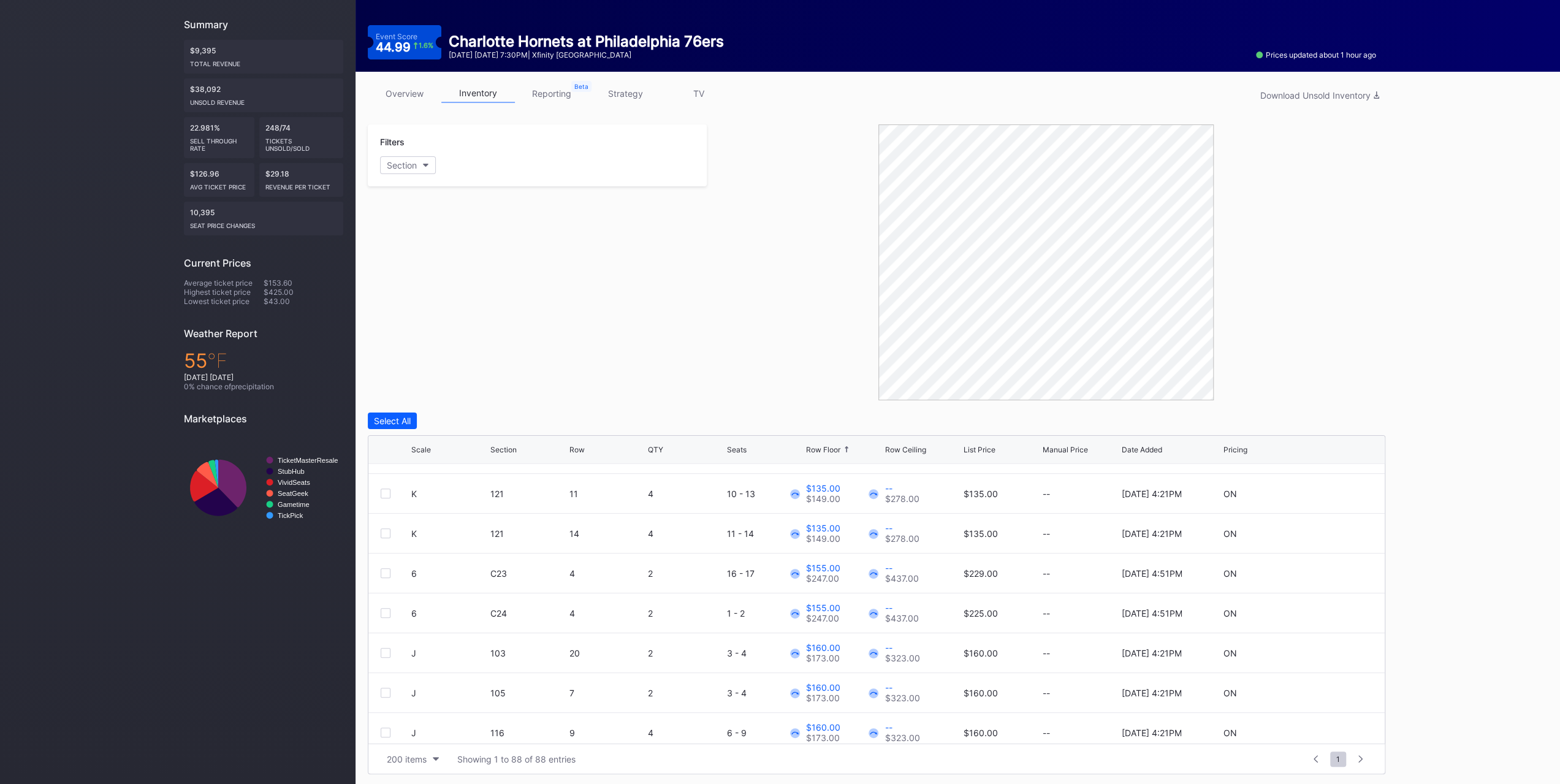
scroll to position [2328, 0]
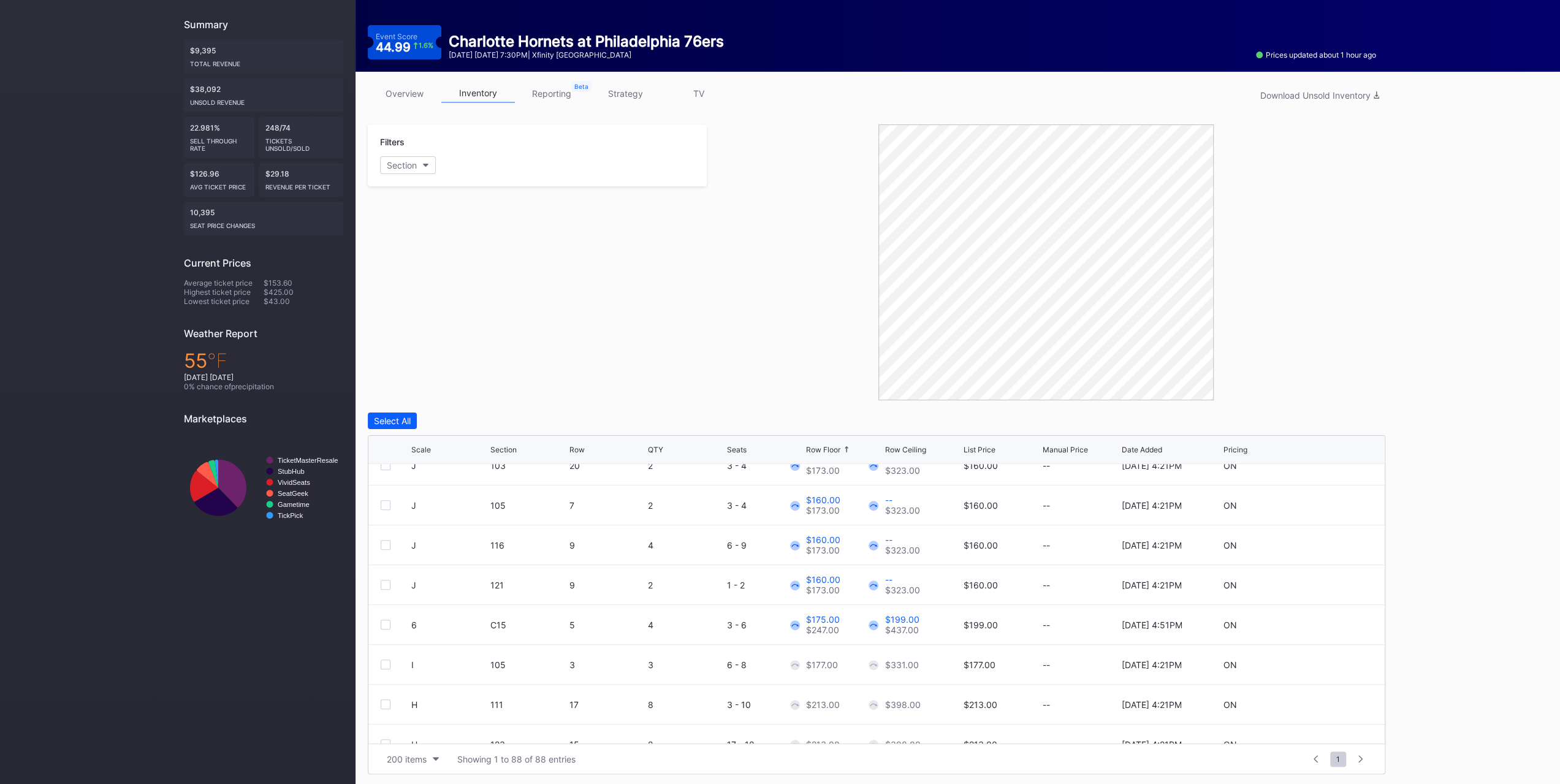
click at [626, 87] on link "strategy" at bounding box center [625, 94] width 73 height 19
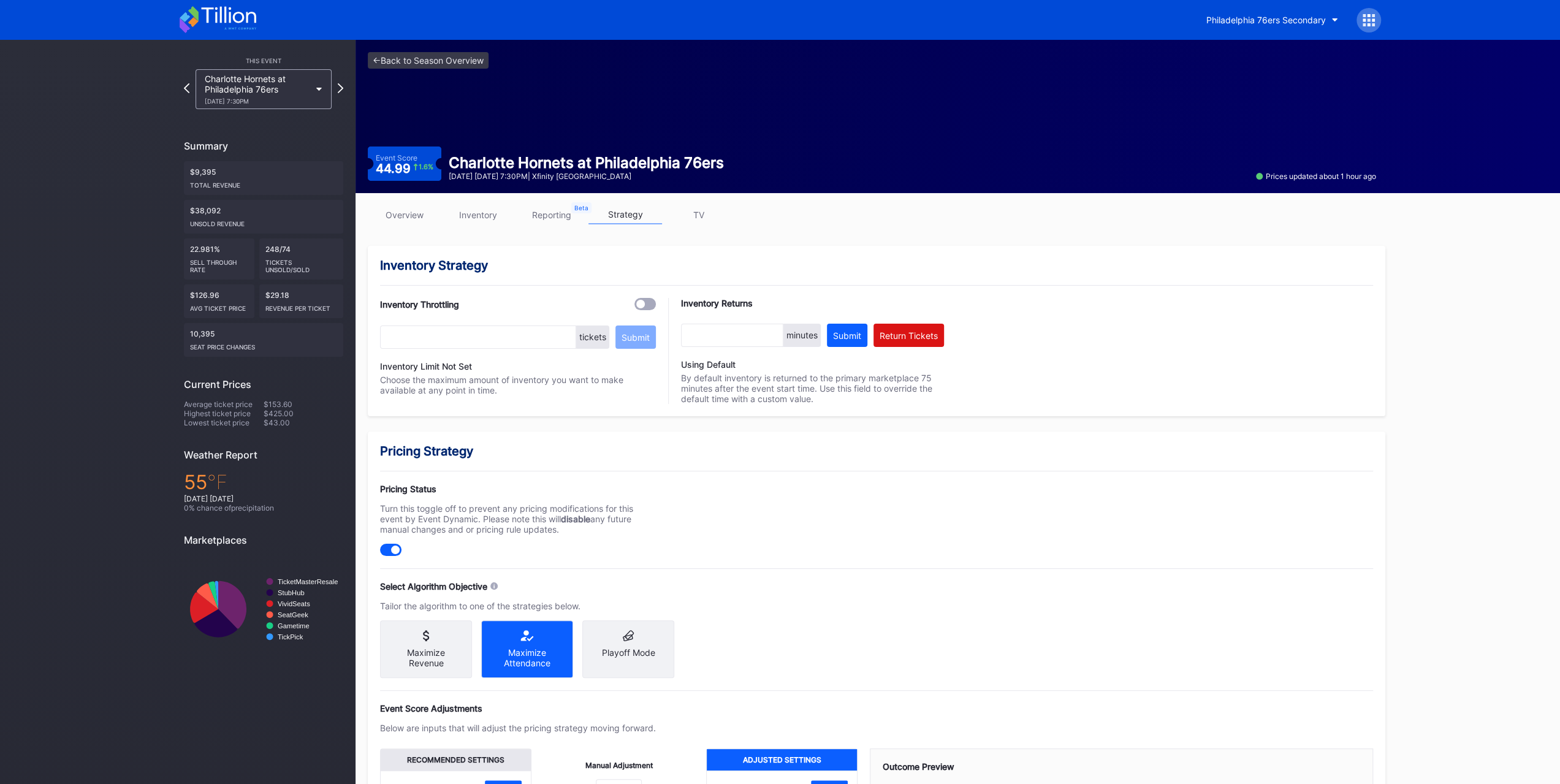
scroll to position [227, 0]
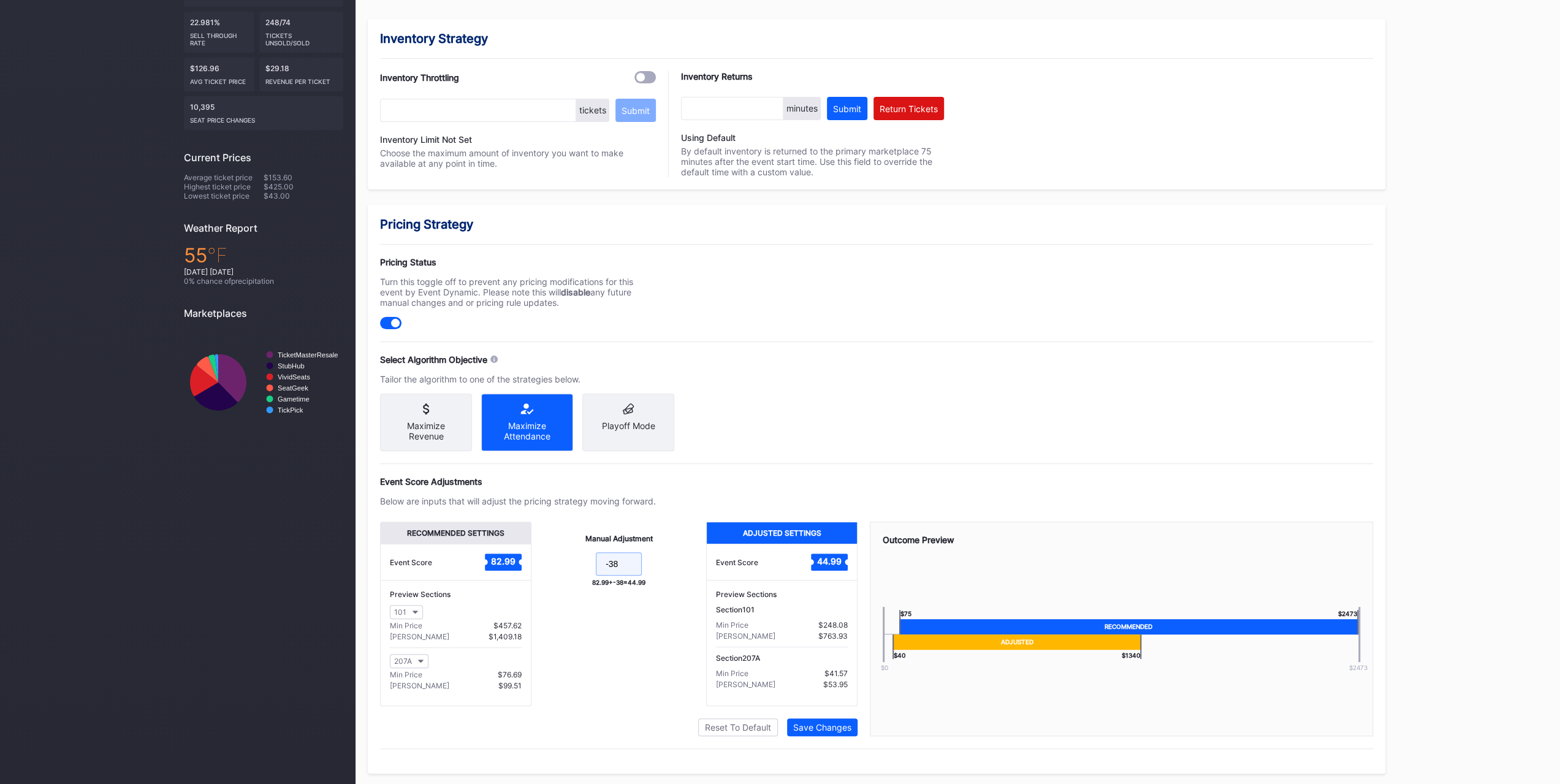
drag, startPoint x: 624, startPoint y: 574, endPoint x: 609, endPoint y: 574, distance: 15.0
click at [609, 574] on input "-38" at bounding box center [619, 564] width 46 height 24
type input "-42"
click at [830, 726] on div "Save Changes" at bounding box center [822, 727] width 58 height 10
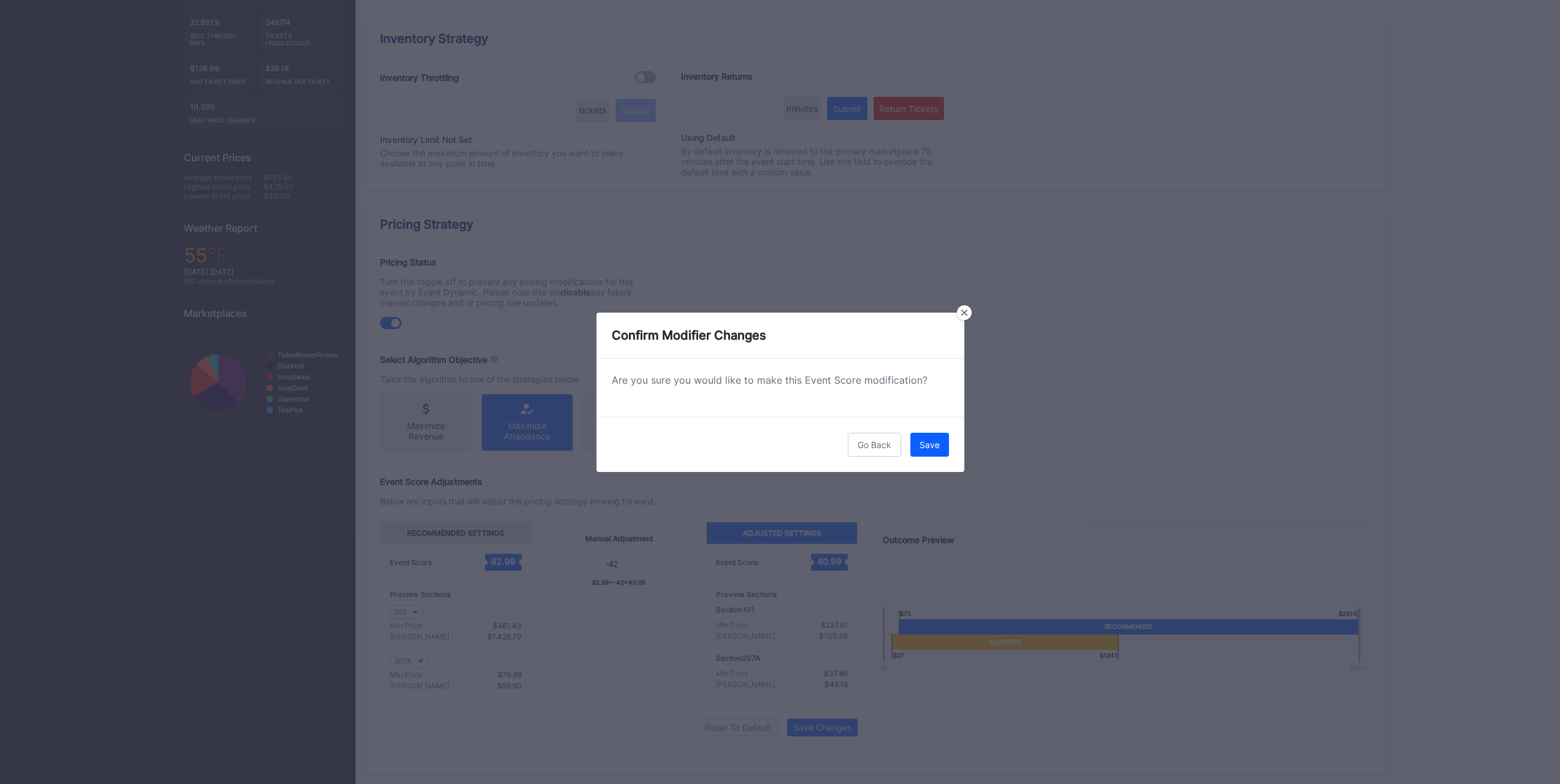
click at [938, 442] on div "Save" at bounding box center [929, 444] width 20 height 10
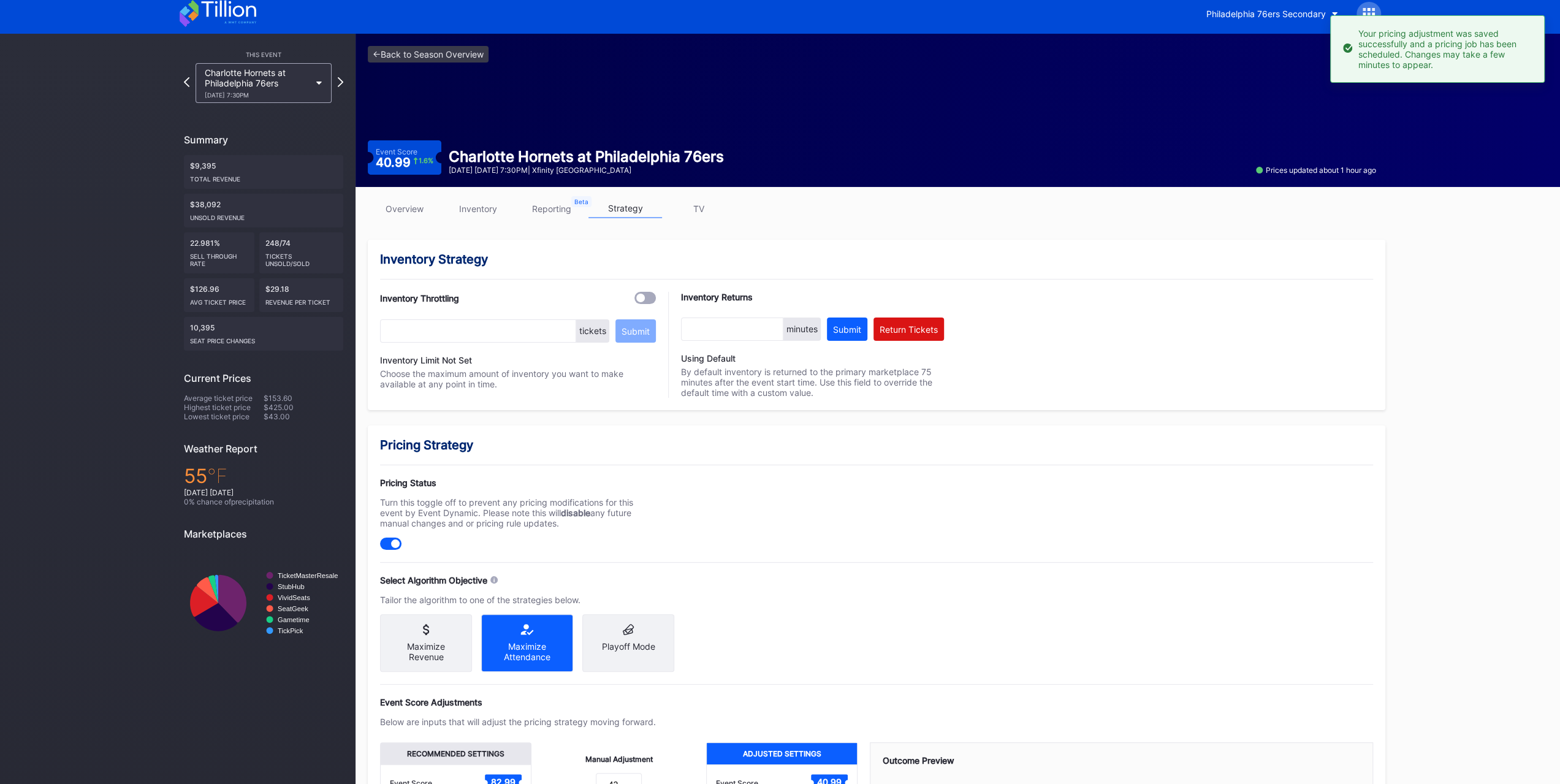
scroll to position [0, 0]
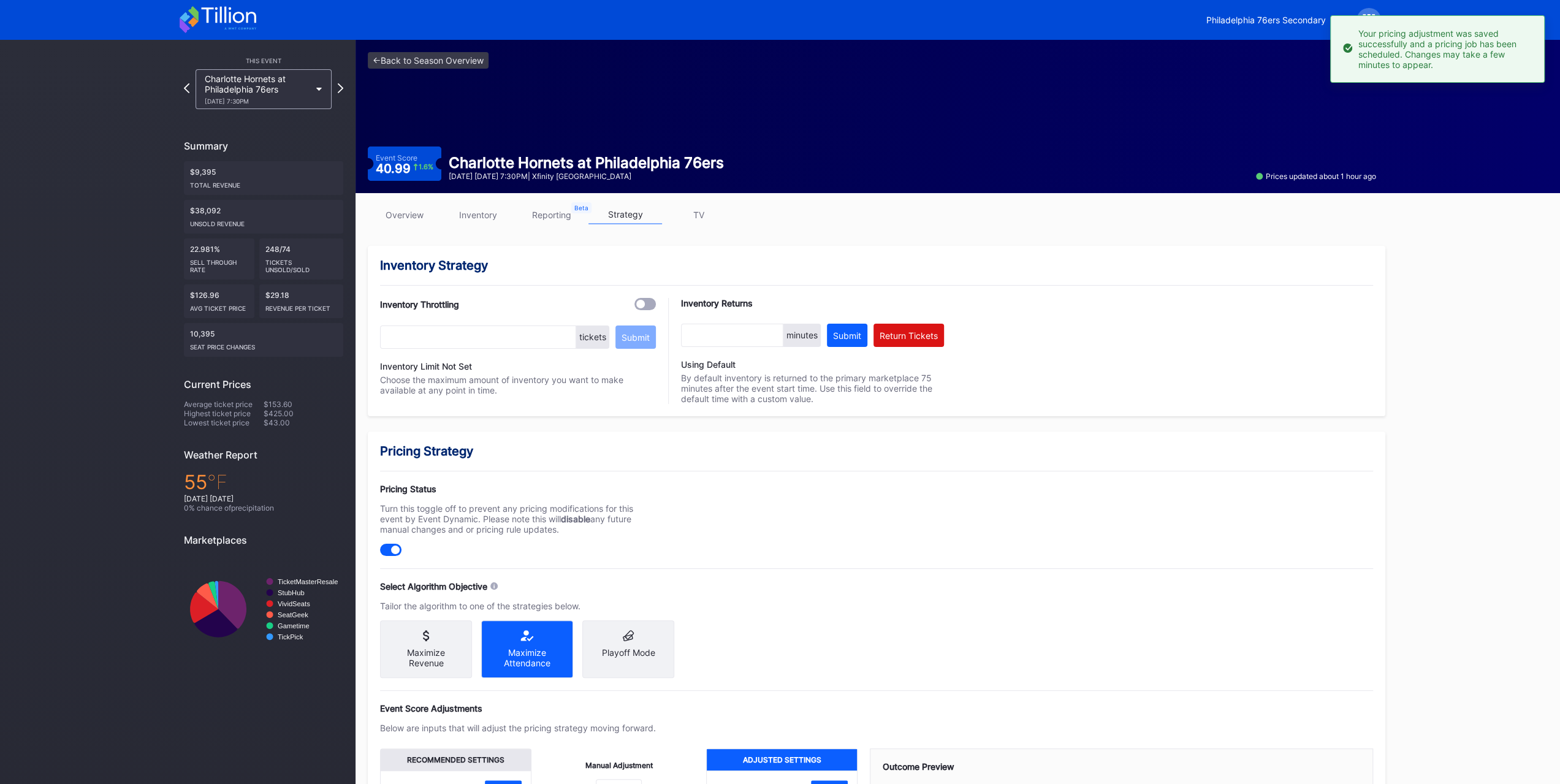
click at [222, 6] on div "Philadelphia 76ers Secondary" at bounding box center [780, 19] width 1226 height 40
click at [222, 8] on icon at bounding box center [218, 19] width 77 height 27
